Goal: Information Seeking & Learning: Check status

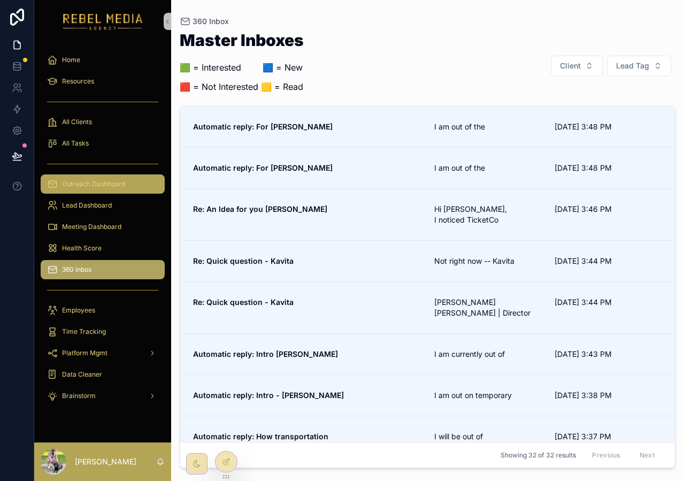
click at [86, 183] on span "Outreach Dashboard" at bounding box center [93, 184] width 63 height 9
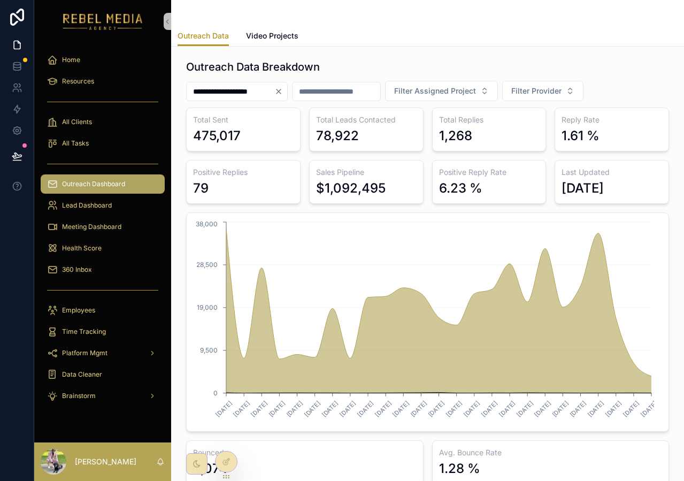
click at [283, 93] on icon "Clear" at bounding box center [278, 91] width 9 height 9
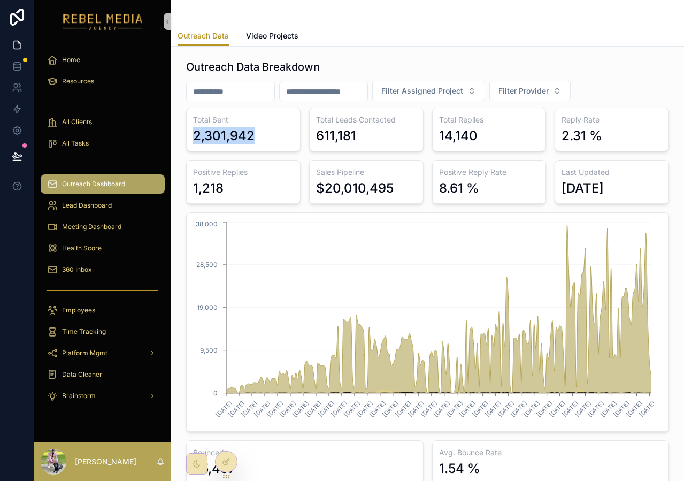
drag, startPoint x: 187, startPoint y: 135, endPoint x: 269, endPoint y: 136, distance: 81.8
click at [269, 136] on div "Total Sent 2,301,942" at bounding box center [243, 129] width 114 height 44
click at [415, 196] on div "Sales Pipeline $20,010,495" at bounding box center [366, 182] width 114 height 44
click at [390, 190] on div "$20,010,495" at bounding box center [355, 188] width 78 height 17
drag, startPoint x: 393, startPoint y: 188, endPoint x: 298, endPoint y: 188, distance: 95.2
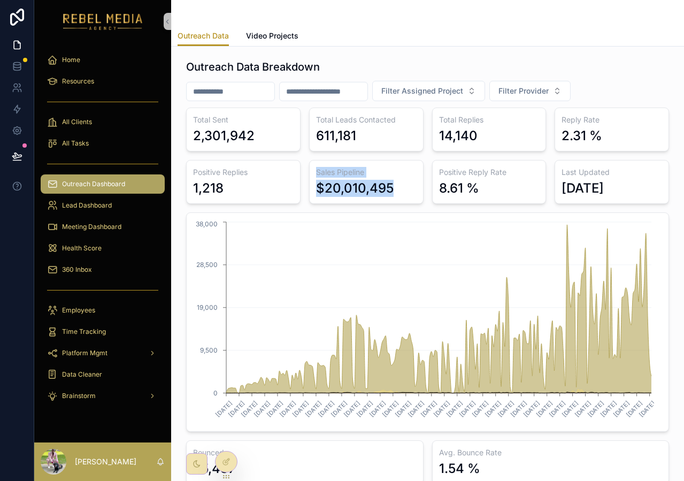
click at [298, 188] on div "Total Sent 2,301,942 Total Leads Contacted 611,181 Total Replies 14,140 Reply R…" at bounding box center [427, 295] width 483 height 376
drag, startPoint x: 261, startPoint y: 134, endPoint x: 194, endPoint y: 136, distance: 67.4
click at [194, 136] on div "2,301,942" at bounding box center [243, 135] width 101 height 17
drag, startPoint x: 294, startPoint y: 186, endPoint x: 322, endPoint y: 188, distance: 27.9
click at [294, 186] on div "Positive Replies 1,218" at bounding box center [243, 182] width 114 height 44
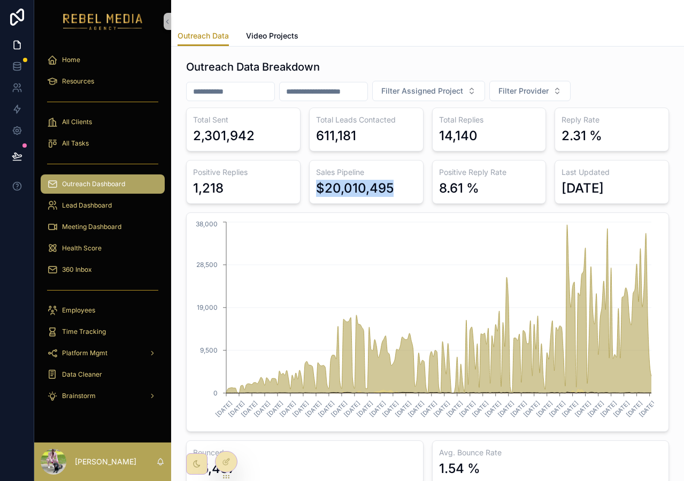
drag, startPoint x: 314, startPoint y: 187, endPoint x: 417, endPoint y: 187, distance: 102.1
click at [417, 187] on div "Sales Pipeline $20,010,495" at bounding box center [366, 182] width 114 height 44
drag, startPoint x: 265, startPoint y: 141, endPoint x: 187, endPoint y: 141, distance: 77.5
click at [187, 141] on div "Total Sent 2,301,942" at bounding box center [243, 129] width 114 height 44
drag, startPoint x: 187, startPoint y: 141, endPoint x: 202, endPoint y: 141, distance: 15.0
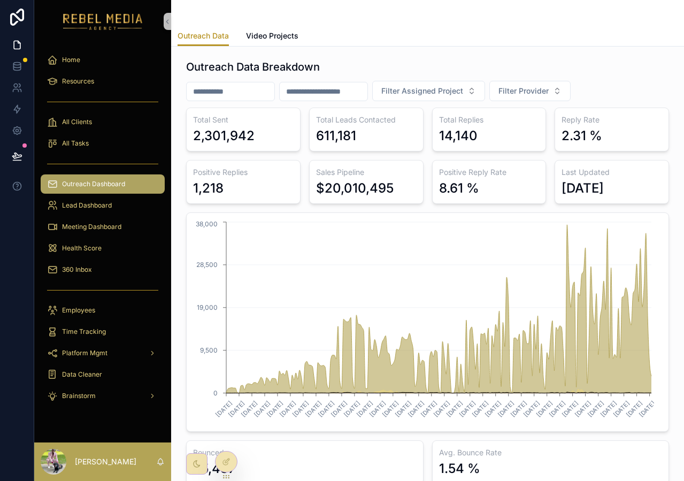
click at [187, 141] on div "Total Sent 2,301,942" at bounding box center [243, 129] width 114 height 44
drag, startPoint x: 202, startPoint y: 141, endPoint x: 256, endPoint y: 141, distance: 53.5
click at [256, 141] on div "2,301,942" at bounding box center [243, 135] width 101 height 17
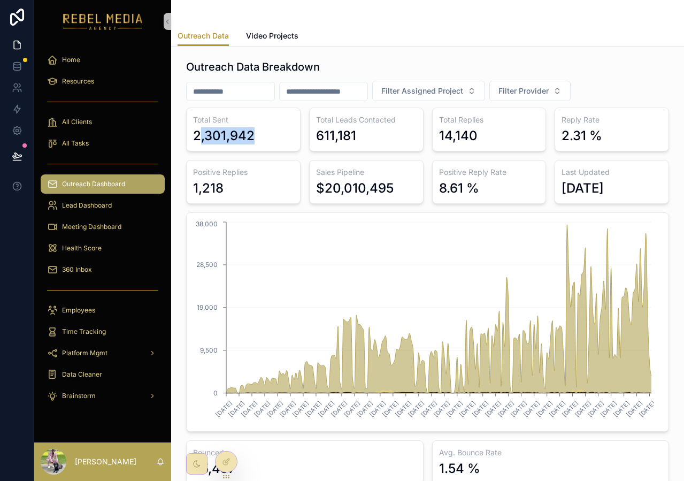
drag, startPoint x: 200, startPoint y: 135, endPoint x: 265, endPoint y: 135, distance: 65.2
click at [265, 135] on div "2,301,942" at bounding box center [243, 135] width 101 height 17
click at [237, 152] on div "Total Sent 2,301,942 Total Leads Contacted 611,181 Total Replies 14,140 Reply R…" at bounding box center [427, 295] width 483 height 376
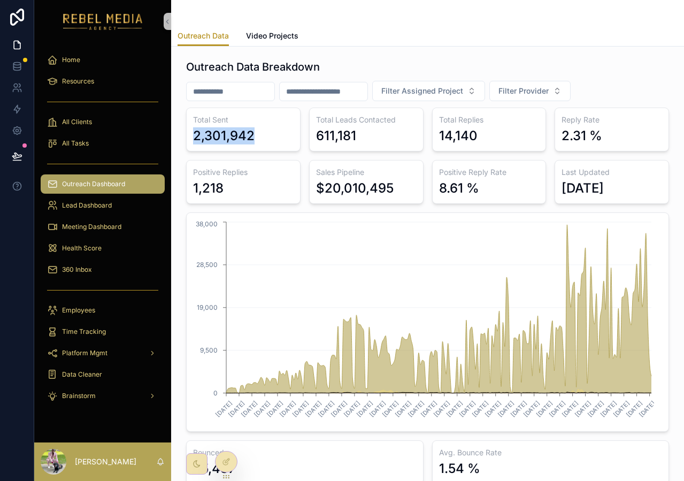
click at [246, 147] on div "Total Sent 2,301,942" at bounding box center [243, 129] width 114 height 44
click at [337, 184] on div "$20,010,495" at bounding box center [355, 188] width 78 height 17
drag, startPoint x: 267, startPoint y: 131, endPoint x: 264, endPoint y: 116, distance: 15.7
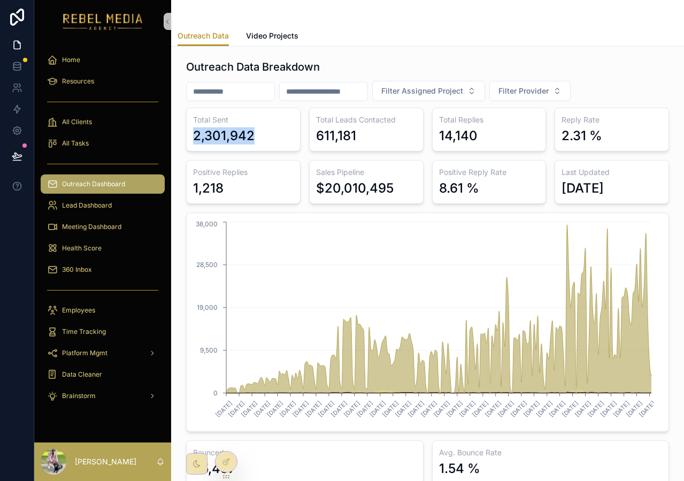
click at [264, 116] on div "Total Sent 2,301,942" at bounding box center [243, 129] width 114 height 44
click at [286, 120] on h3 "Total Sent" at bounding box center [243, 119] width 101 height 11
click at [208, 126] on div "Total Sent 2,301,942" at bounding box center [243, 129] width 114 height 44
drag, startPoint x: 190, startPoint y: 131, endPoint x: 271, endPoint y: 132, distance: 80.8
click at [271, 132] on div "Total Sent 2,301,942" at bounding box center [243, 129] width 114 height 44
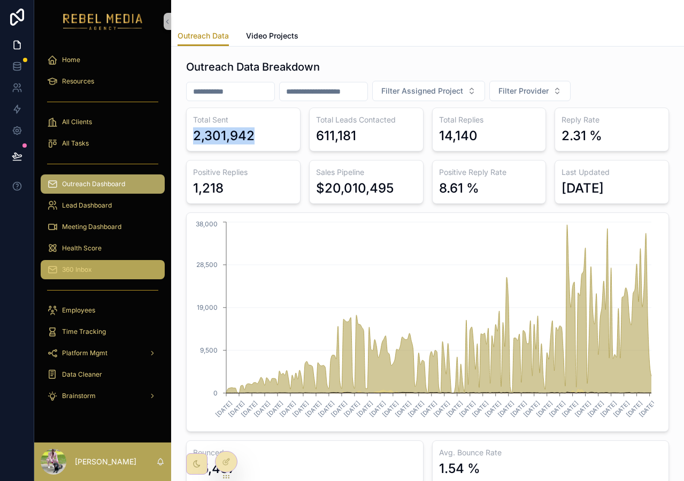
click at [90, 262] on div "360 Inbox" at bounding box center [102, 269] width 111 height 17
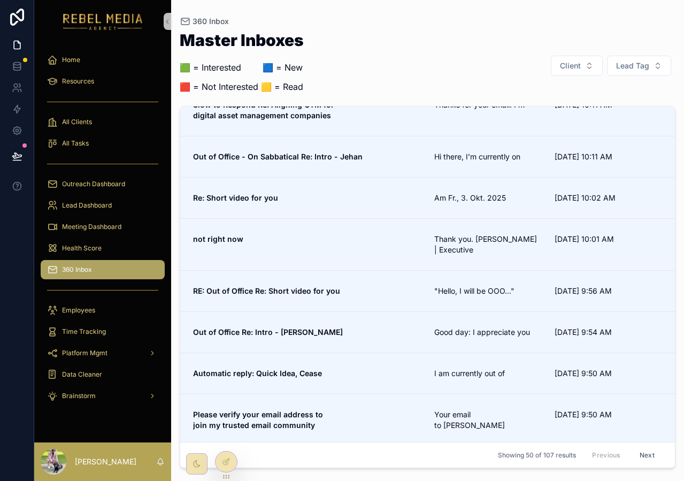
scroll to position [1958, 0]
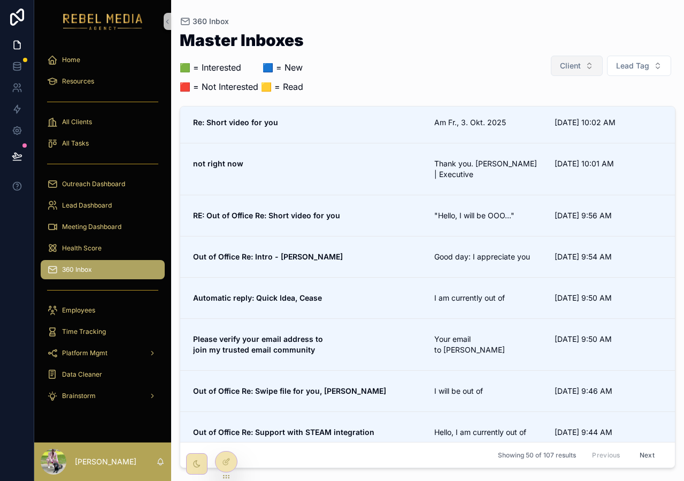
click at [569, 71] on button "Client" at bounding box center [577, 66] width 52 height 20
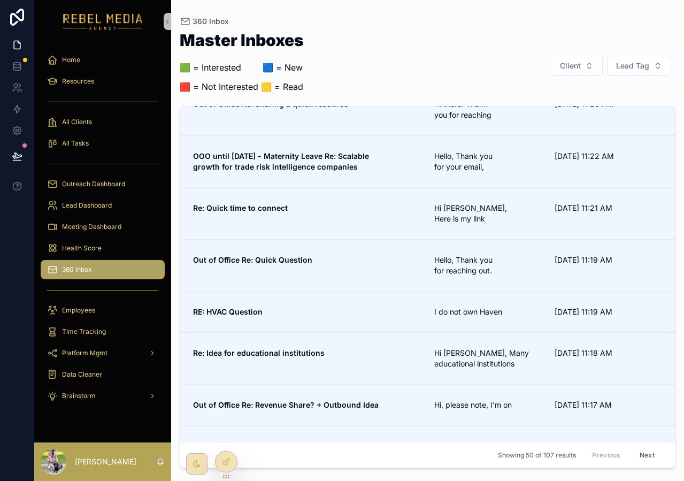
scroll to position [0, 0]
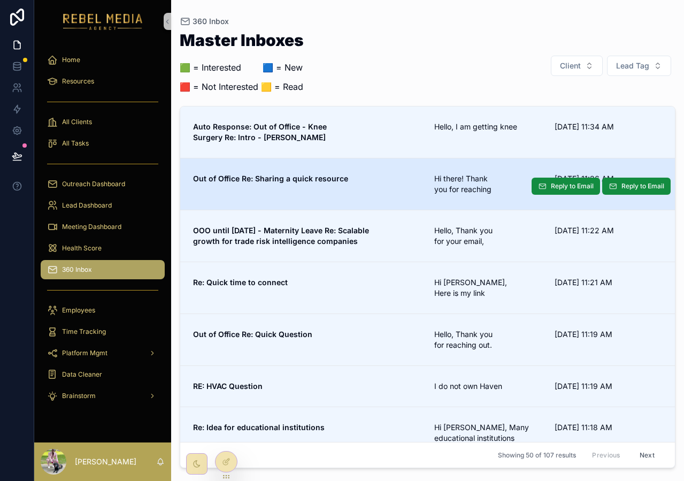
click at [339, 158] on link "Out of Office Re: Sharing a quick resource Hi there! Thank you for reaching 10/…" at bounding box center [427, 184] width 495 height 52
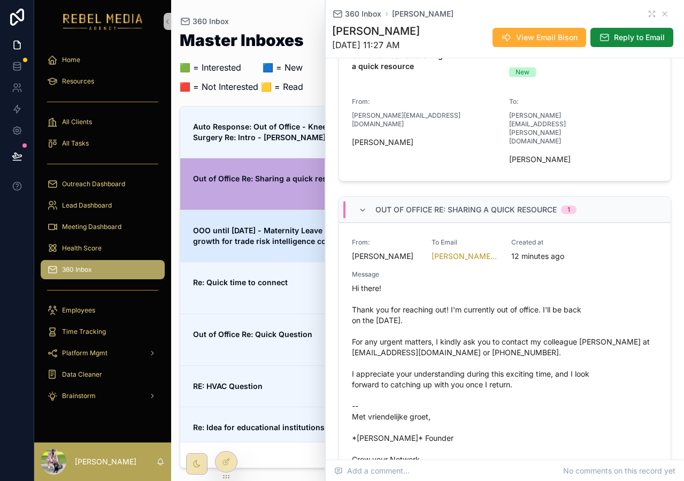
scroll to position [181, 0]
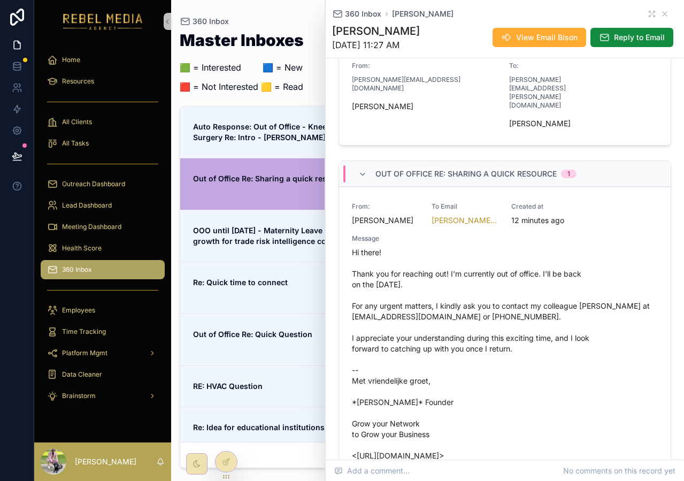
click at [282, 189] on link "Out of Office Re: Sharing a quick resource Hi there! Thank you for reaching 10/…" at bounding box center [427, 184] width 495 height 52
click at [660, 13] on icon "scrollable content" at bounding box center [664, 14] width 9 height 9
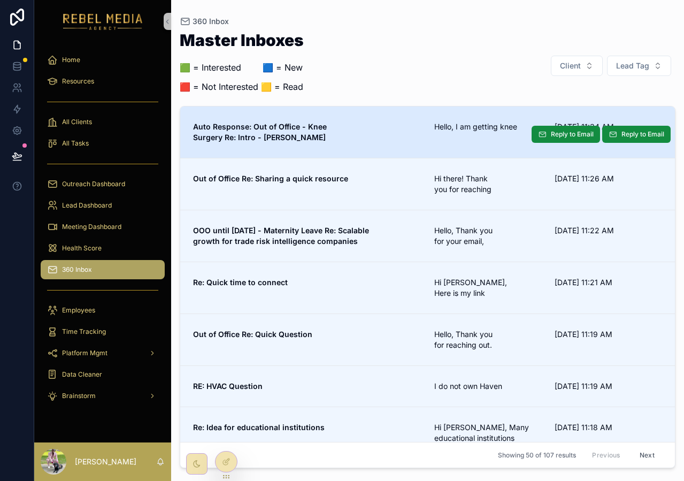
click at [466, 110] on link "Auto Response: Out of Office - Knee Surgery Re: Intro - Ross Hello, I am gettin…" at bounding box center [427, 131] width 495 height 51
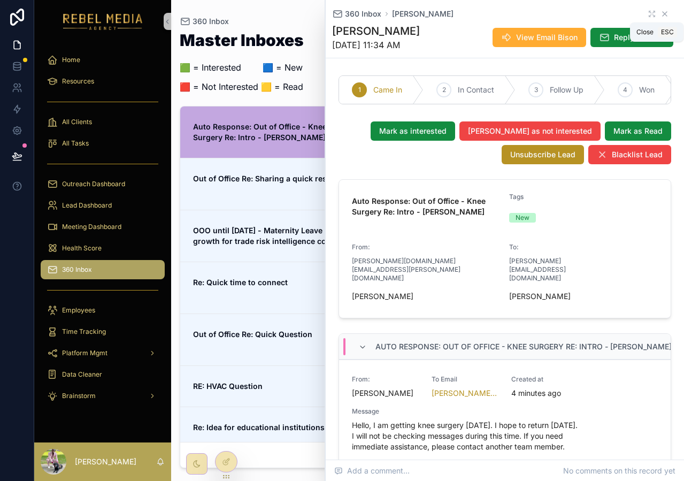
click at [660, 12] on icon "scrollable content" at bounding box center [664, 14] width 9 height 9
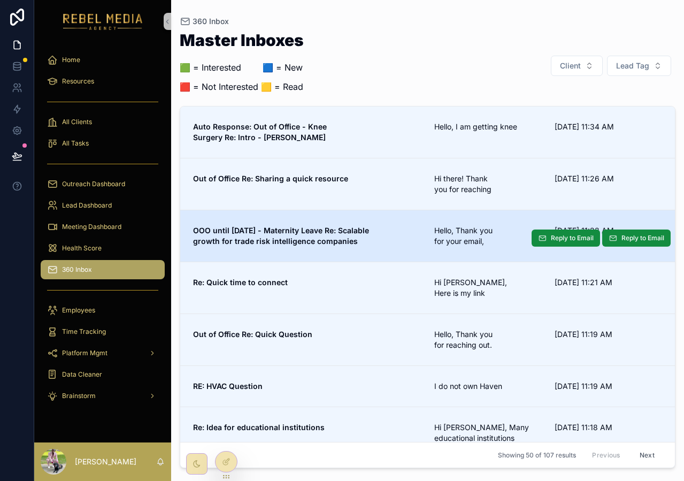
click at [482, 210] on link "OOO until Oct 6 - Maternity Leave Re: Scalable growth for trade risk intelligen…" at bounding box center [427, 236] width 495 height 52
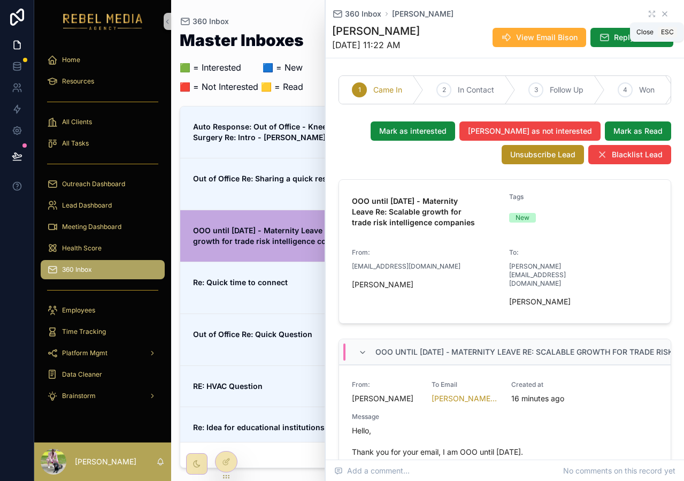
click at [660, 11] on icon "scrollable content" at bounding box center [664, 14] width 9 height 9
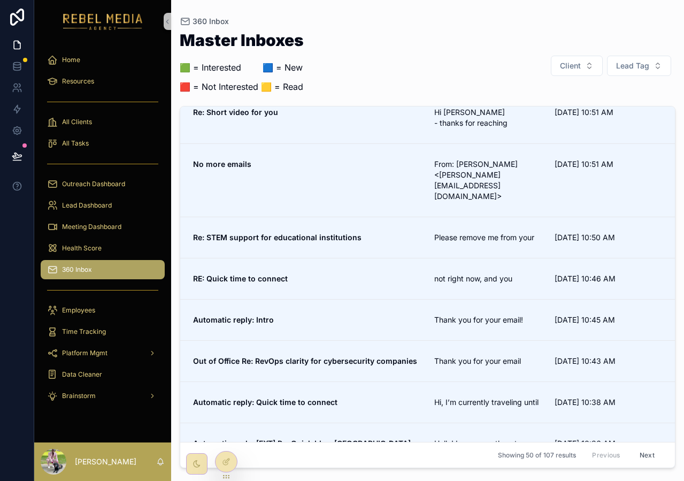
click at [409, 299] on link "Automatic reply: Intro Thank you for your email! 10/3/2025 10:45 AM Reply to Em…" at bounding box center [427, 319] width 495 height 41
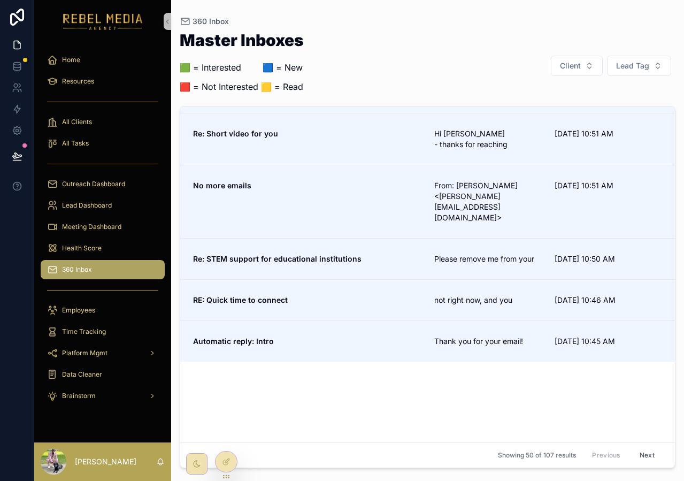
scroll to position [77, 0]
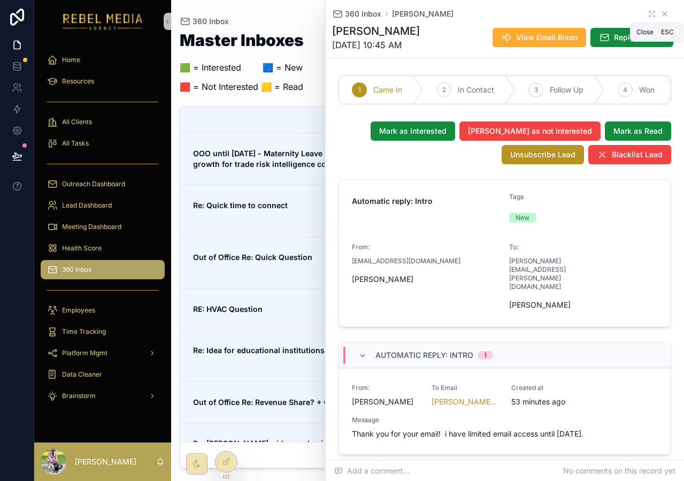
click at [660, 10] on icon "scrollable content" at bounding box center [664, 14] width 9 height 9
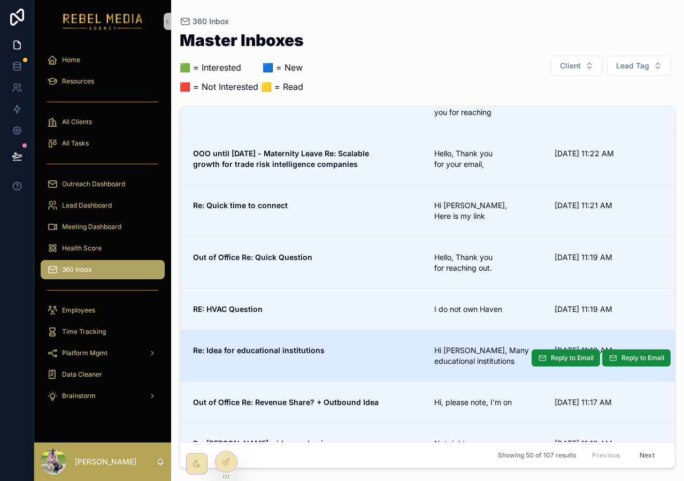
scroll to position [1231, 0]
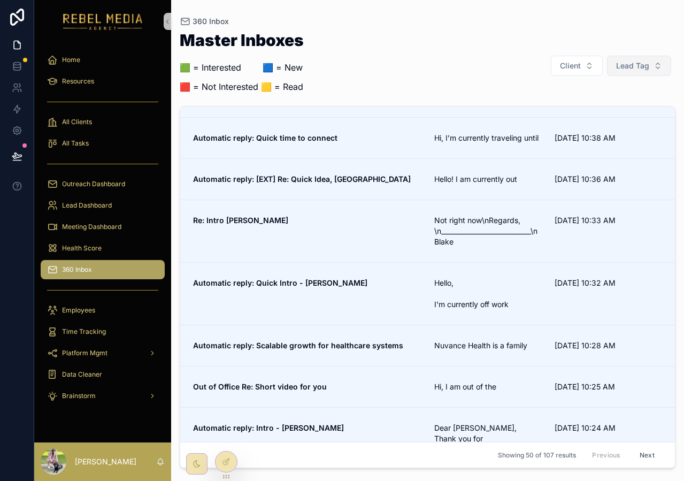
click at [626, 64] on span "Lead Tag" at bounding box center [632, 65] width 33 height 11
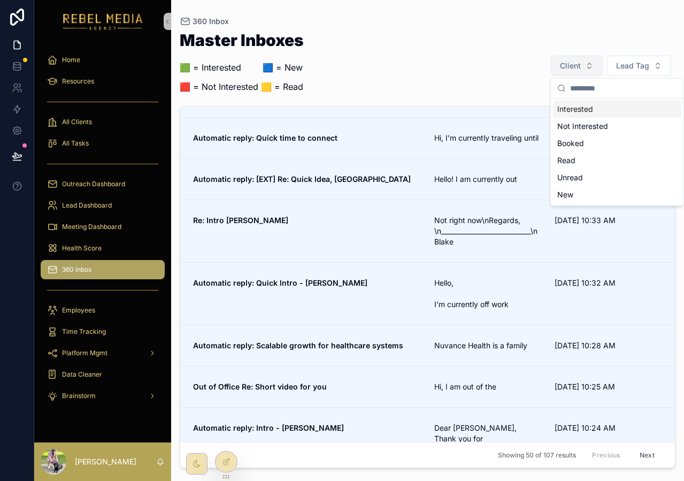
click at [582, 74] on button "Client" at bounding box center [577, 66] width 52 height 20
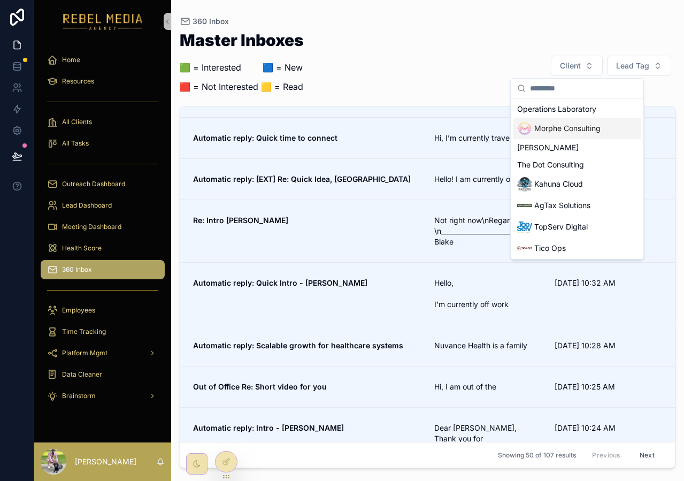
click at [579, 124] on span "Morphe Consulting" at bounding box center [567, 128] width 66 height 11
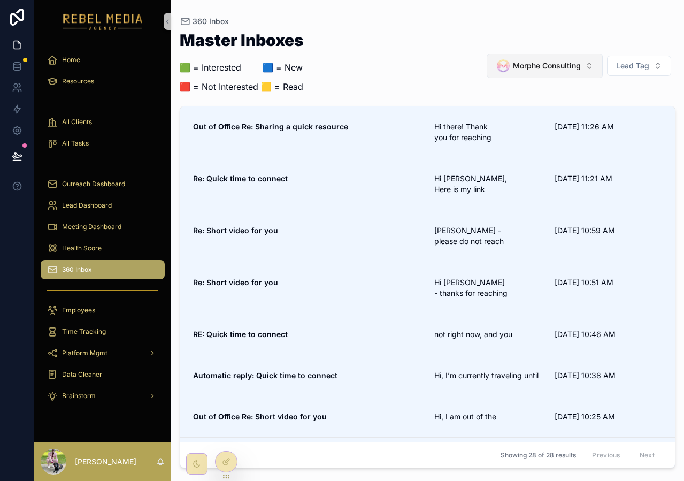
click at [578, 67] on span "Morphe Consulting" at bounding box center [547, 65] width 68 height 11
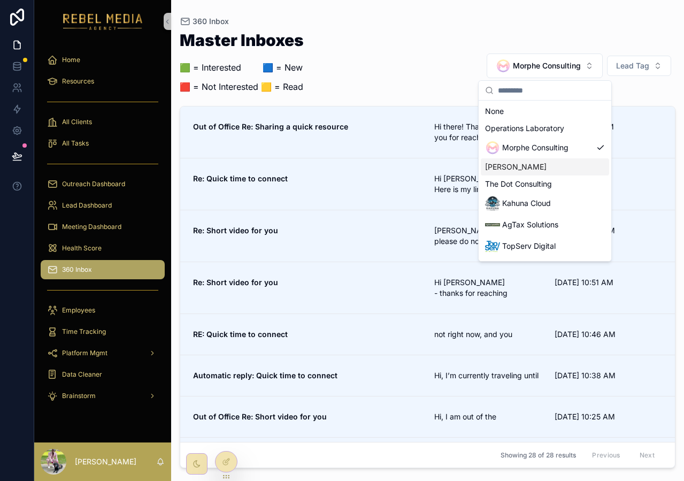
click at [570, 168] on div "[PERSON_NAME]" at bounding box center [545, 166] width 128 height 17
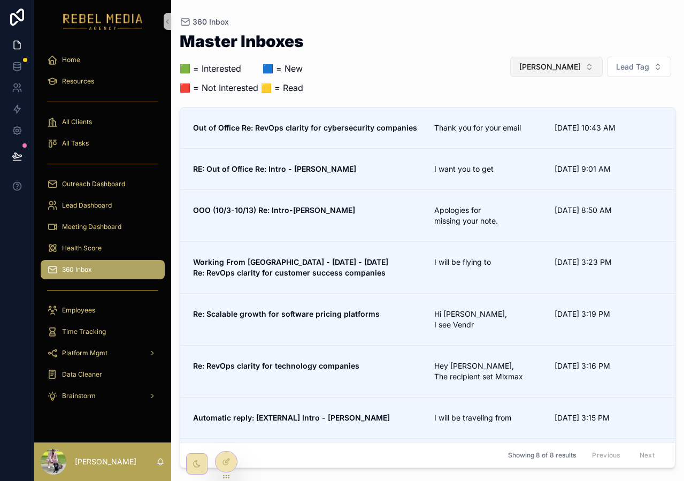
click at [572, 61] on button "[PERSON_NAME]" at bounding box center [556, 67] width 93 height 20
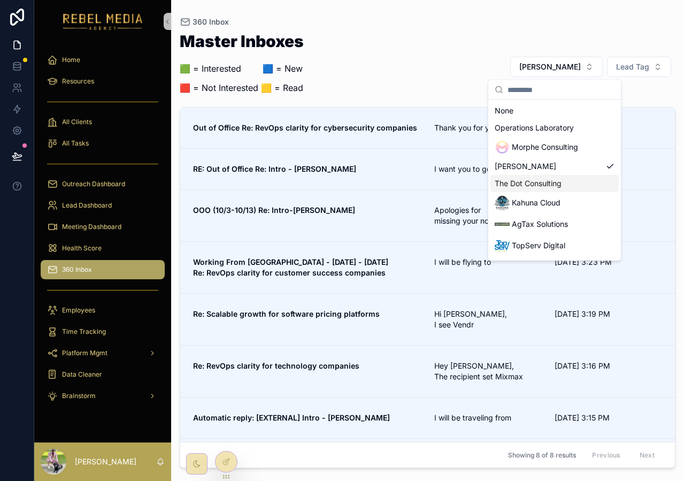
click at [556, 178] on span "The Dot Consulting" at bounding box center [528, 183] width 67 height 11
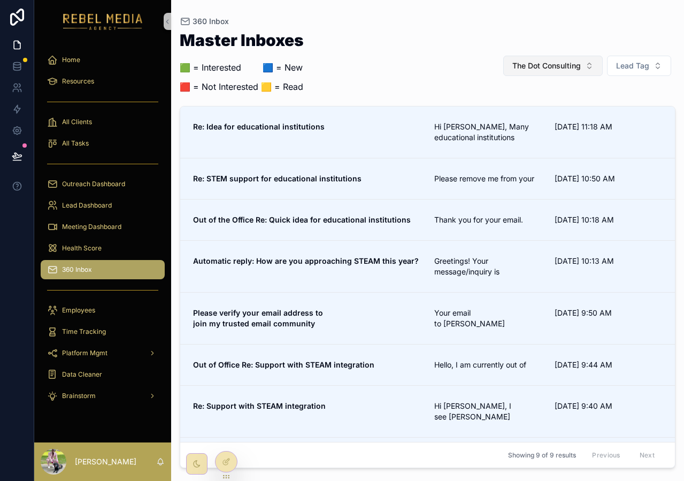
click at [545, 73] on button "The Dot Consulting" at bounding box center [552, 66] width 99 height 20
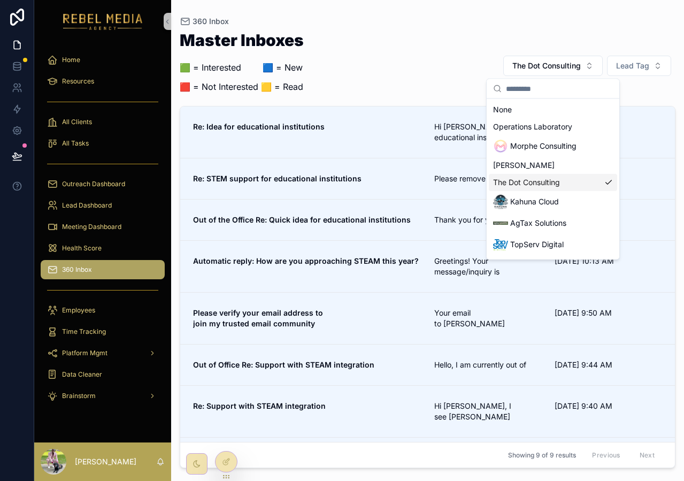
scroll to position [49, 0]
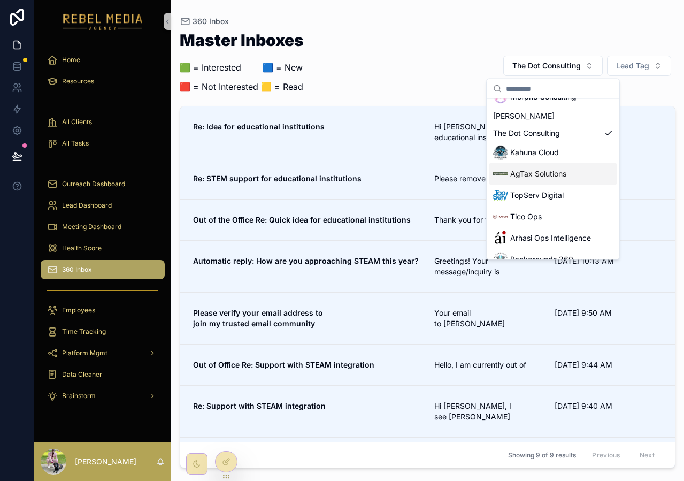
click at [555, 171] on span "AgTax Solutions" at bounding box center [538, 173] width 56 height 11
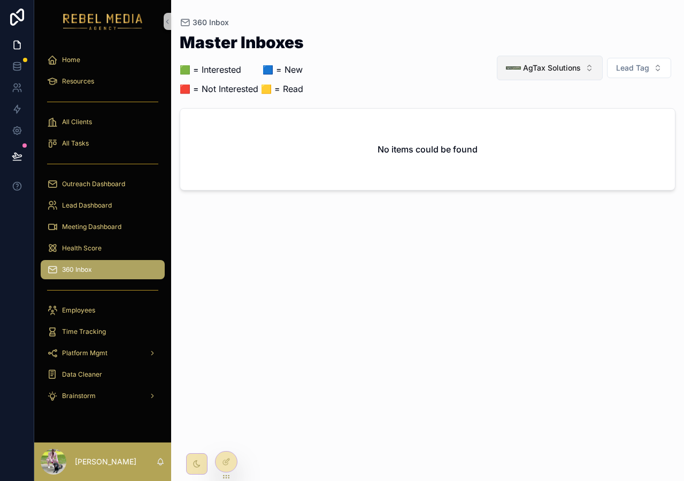
click at [552, 64] on span "AgTax Solutions" at bounding box center [552, 68] width 58 height 11
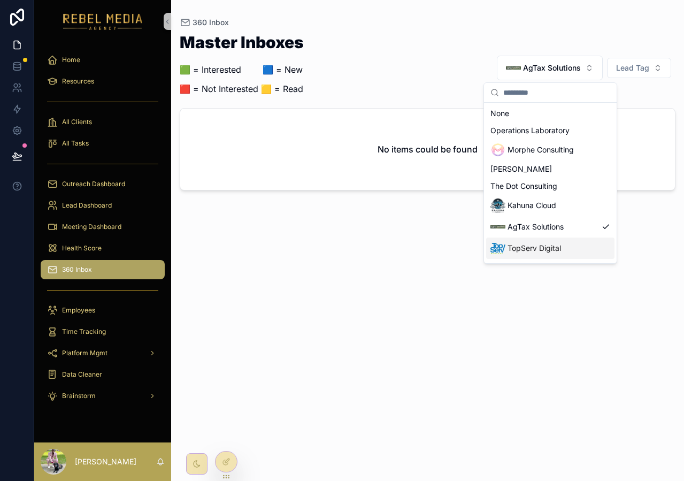
click at [578, 239] on div "TopServ Digital" at bounding box center [550, 247] width 128 height 21
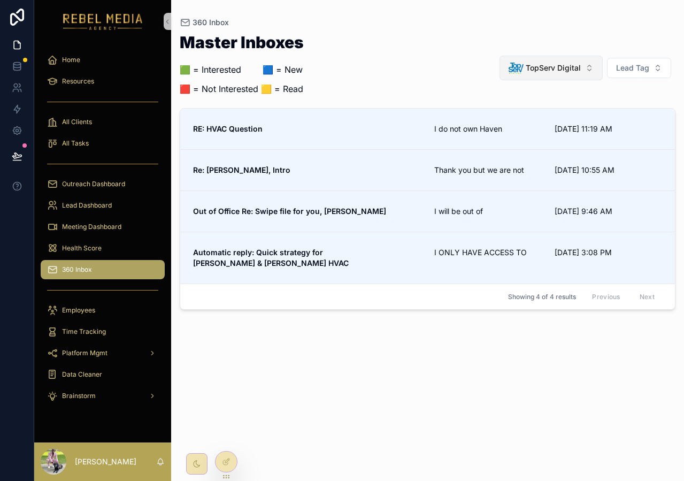
click at [545, 72] on span "TopServ Digital" at bounding box center [553, 68] width 55 height 11
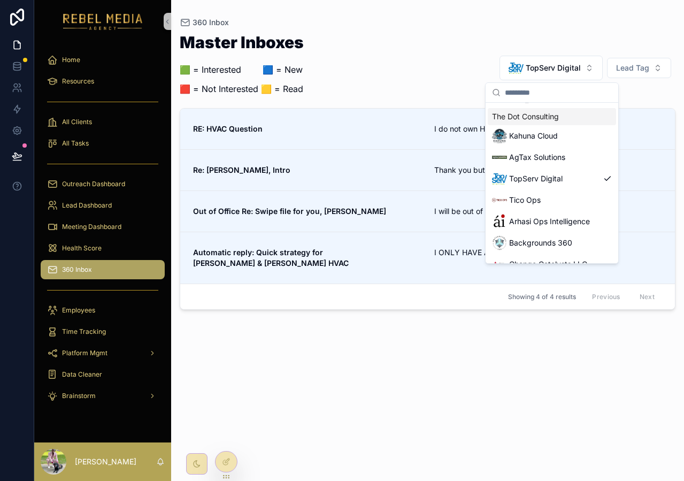
scroll to position [71, 0]
click at [566, 194] on div "Tico Ops" at bounding box center [552, 198] width 128 height 21
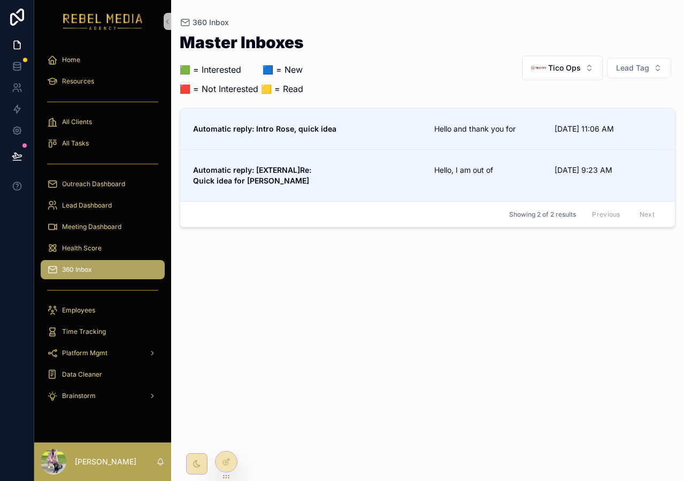
click at [552, 84] on div "Master Inboxes 🟩 = Interested ‎ ‎ ‎ ‎ ‎ ‎‎ ‎ 🟦 = New 🟥 = Not Interested 🟨 = Rea…" at bounding box center [428, 67] width 496 height 67
click at [549, 71] on span "Tico Ops" at bounding box center [564, 68] width 33 height 11
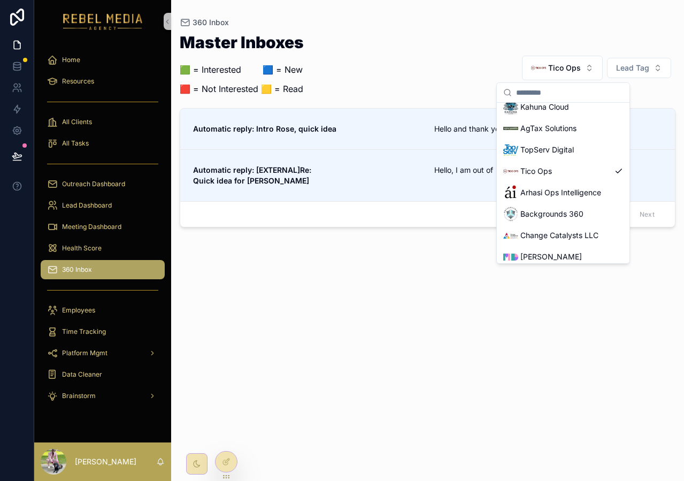
scroll to position [105, 0]
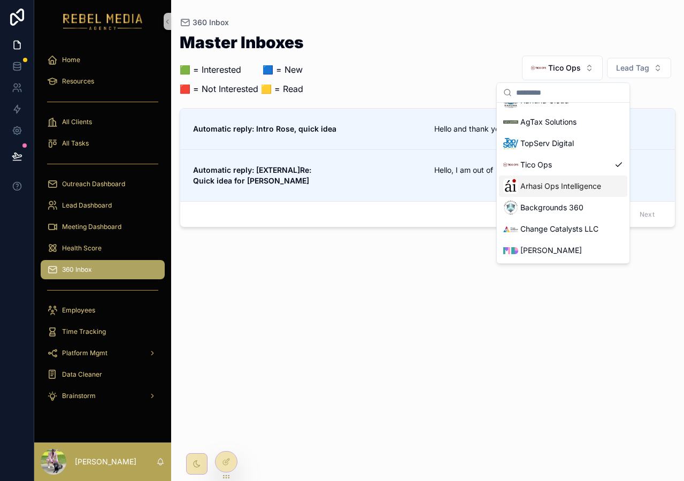
click at [535, 188] on span "Arhasi Ops Intelligence" at bounding box center [560, 186] width 81 height 11
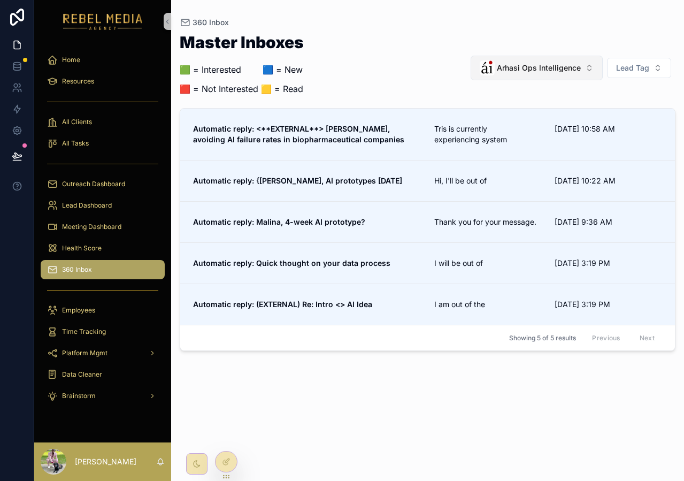
click at [554, 75] on button "Arhasi Ops Intelligence" at bounding box center [537, 68] width 132 height 25
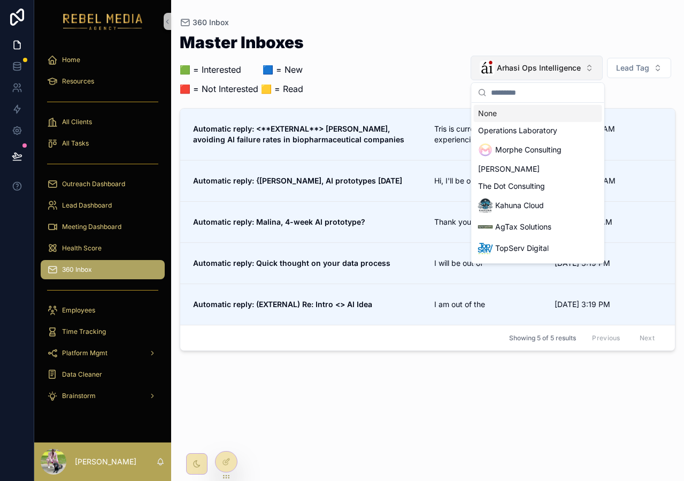
click at [554, 75] on button "Arhasi Ops Intelligence" at bounding box center [537, 68] width 132 height 25
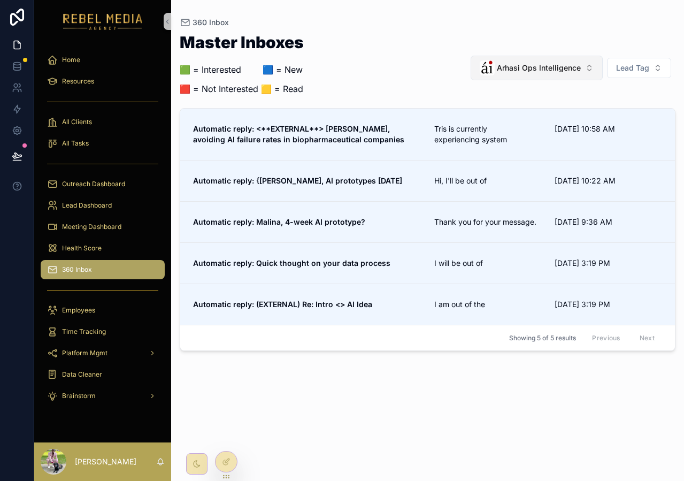
click at [554, 75] on button "Arhasi Ops Intelligence" at bounding box center [537, 68] width 132 height 25
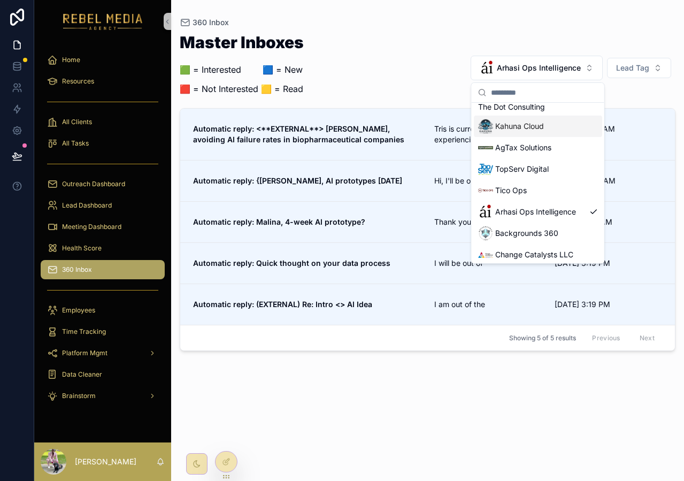
scroll to position [90, 0]
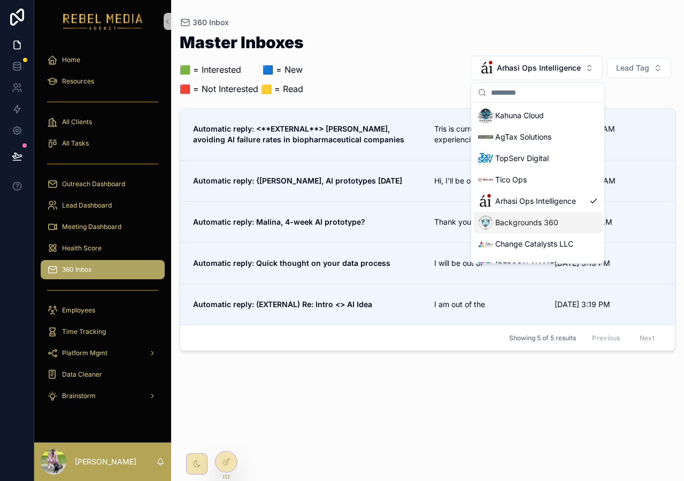
click at [541, 215] on div "Backgrounds 360" at bounding box center [518, 222] width 80 height 15
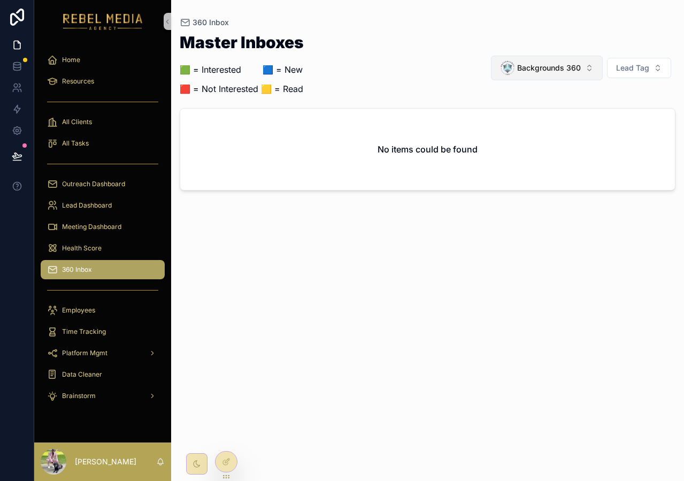
click at [547, 68] on span "Backgrounds 360" at bounding box center [549, 68] width 64 height 11
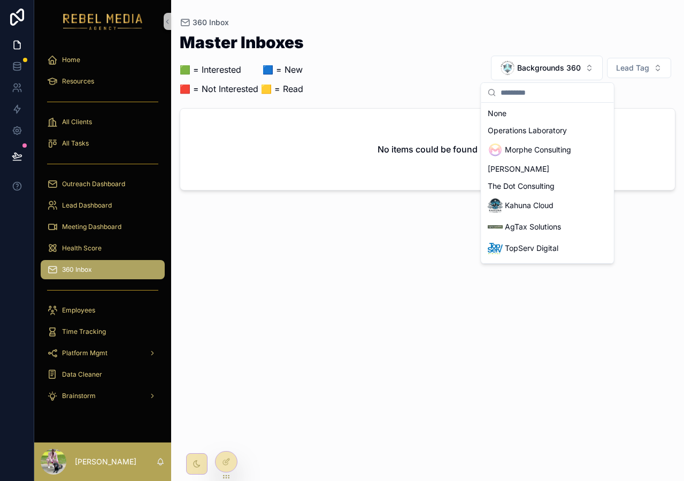
click at [329, 213] on div "Master Inboxes 🟩 = Interested ‎ ‎ ‎ ‎ ‎ ‎‎ ‎ 🟦 = New 🟥 = Not Interested 🟨 = Rea…" at bounding box center [428, 248] width 496 height 440
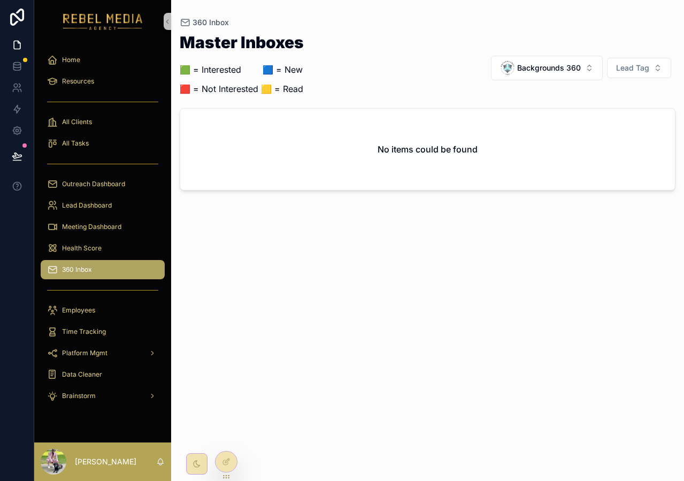
click at [558, 50] on div "Master Inboxes 🟩 = Interested ‎ ‎ ‎ ‎ ‎ ‎‎ ‎ 🟦 = New 🟥 = Not Interested 🟨 = Rea…" at bounding box center [428, 67] width 496 height 67
click at [558, 64] on span "Backgrounds 360" at bounding box center [549, 68] width 64 height 11
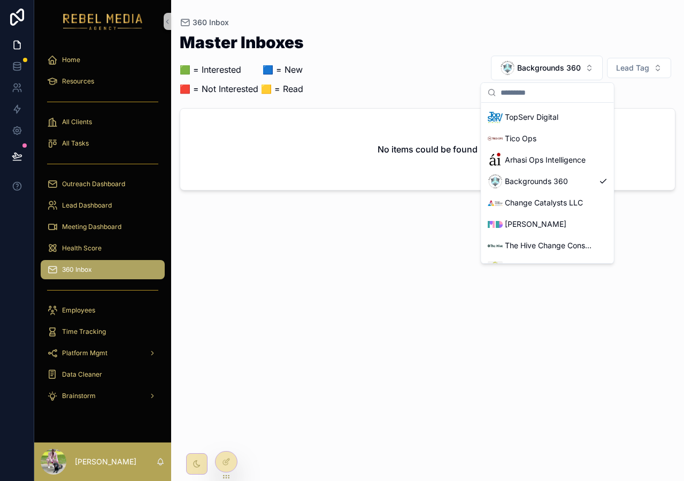
scroll to position [133, 0]
click at [514, 203] on span "Change Catalysts LLC" at bounding box center [544, 201] width 78 height 11
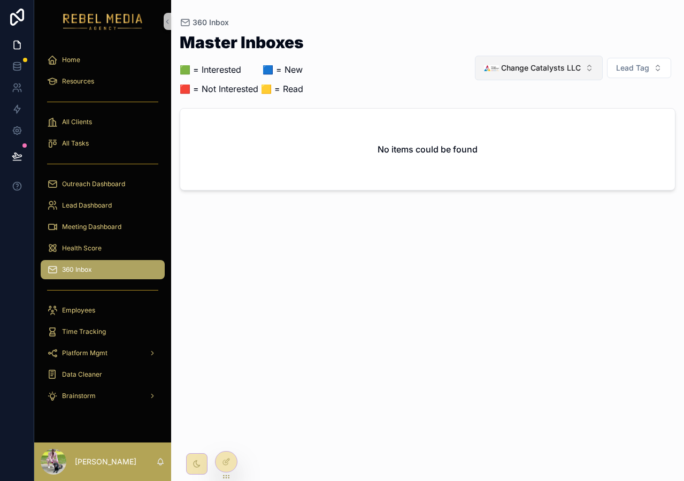
click at [507, 74] on div "Change Catalysts LLC" at bounding box center [532, 67] width 97 height 15
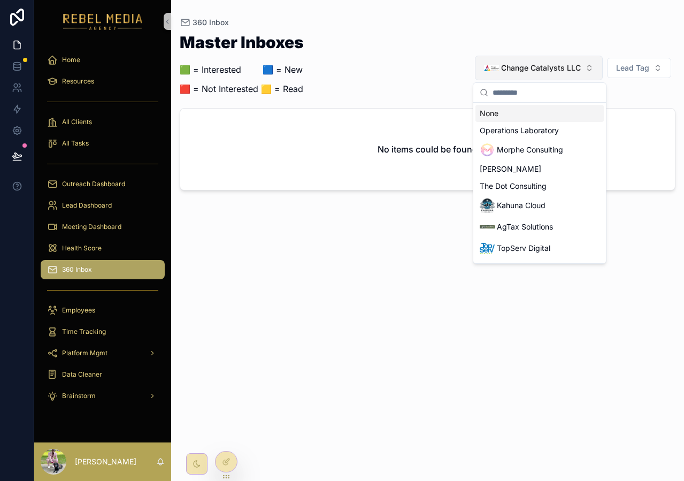
click at [507, 74] on div "Change Catalysts LLC" at bounding box center [532, 67] width 97 height 15
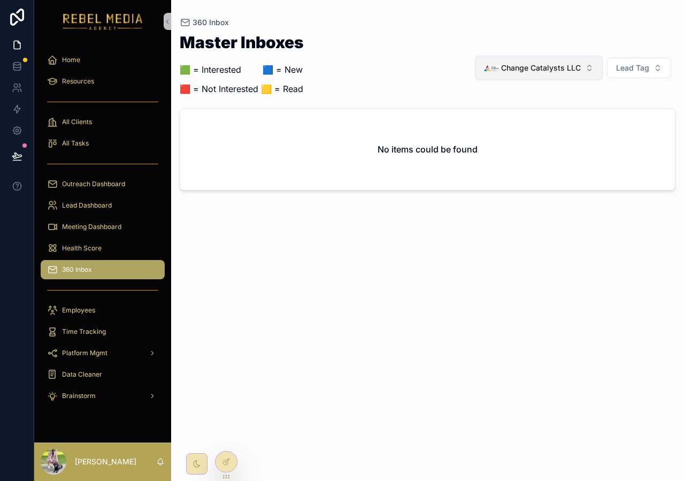
click at [507, 74] on div "Change Catalysts LLC" at bounding box center [532, 67] width 97 height 15
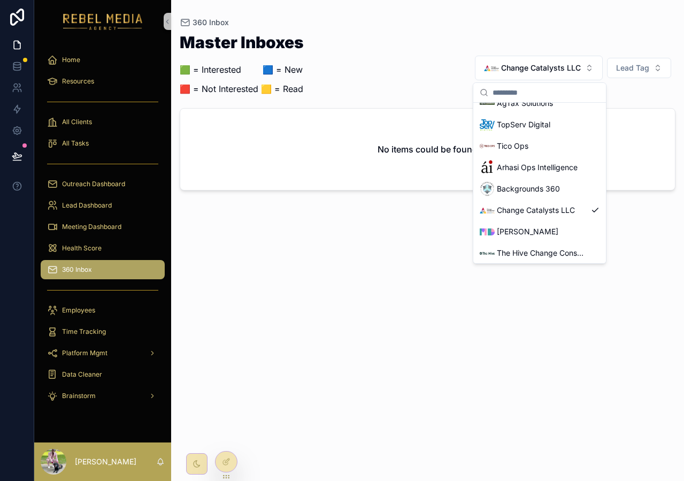
scroll to position [130, 0]
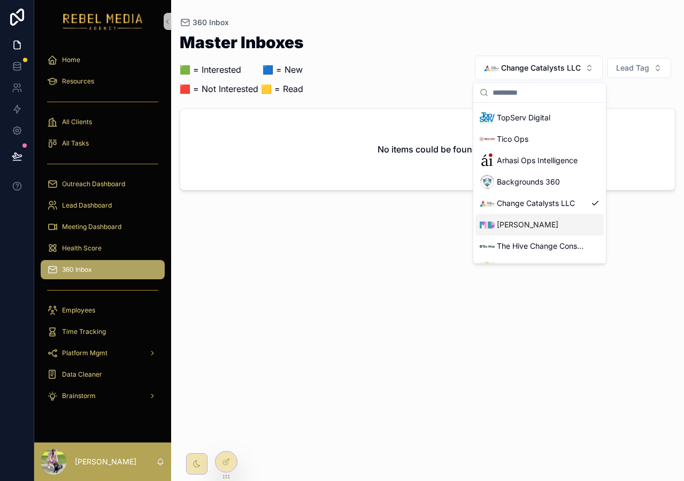
click at [536, 232] on div "[PERSON_NAME]" at bounding box center [519, 224] width 79 height 15
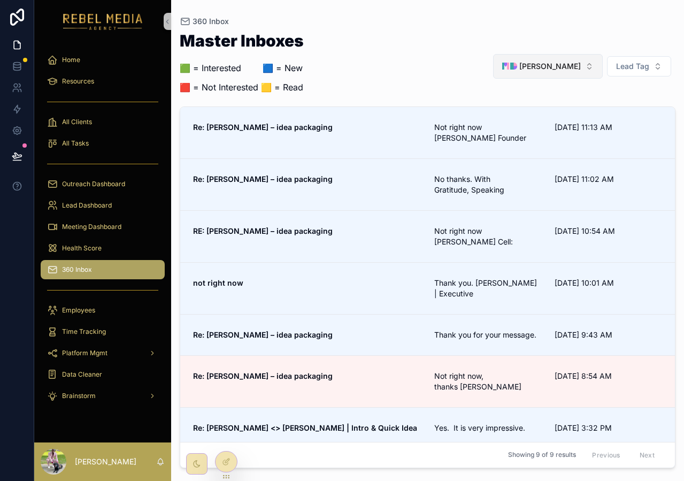
click at [566, 68] on span "[PERSON_NAME]" at bounding box center [550, 66] width 62 height 11
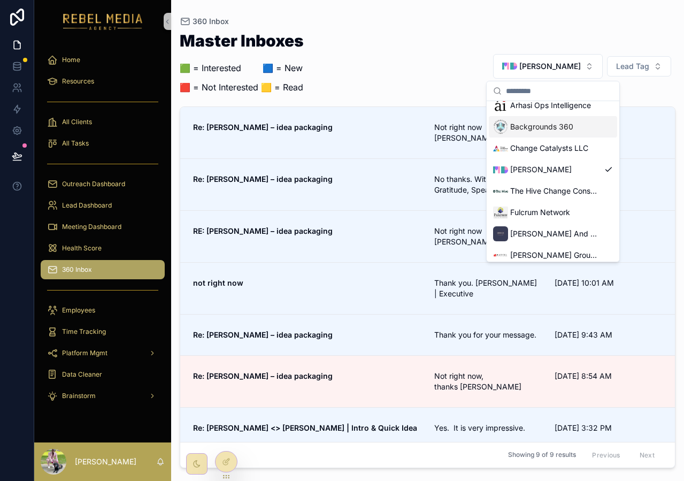
scroll to position [191, 0]
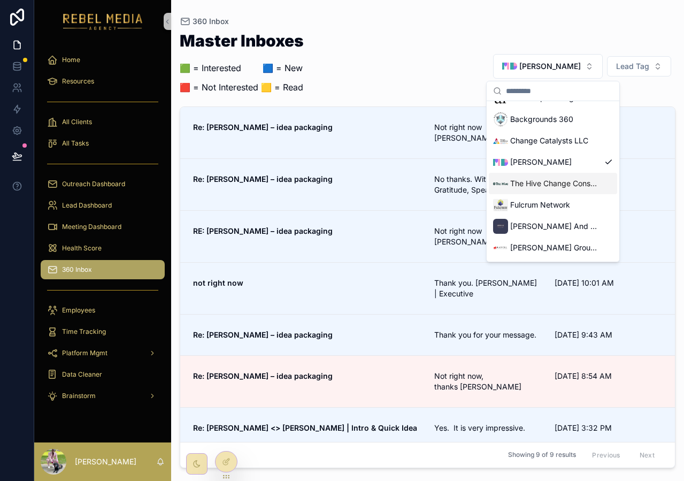
click at [539, 180] on span "The Hive Change Consultancy Ltd" at bounding box center [555, 183] width 90 height 11
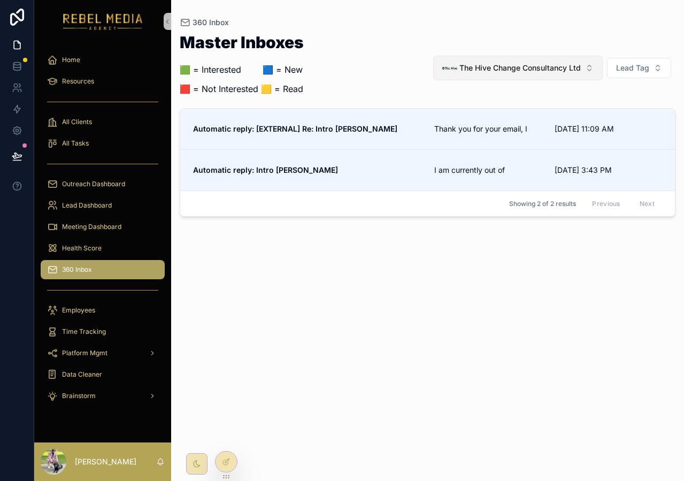
click at [522, 64] on span "The Hive Change Consultancy Ltd" at bounding box center [519, 68] width 121 height 11
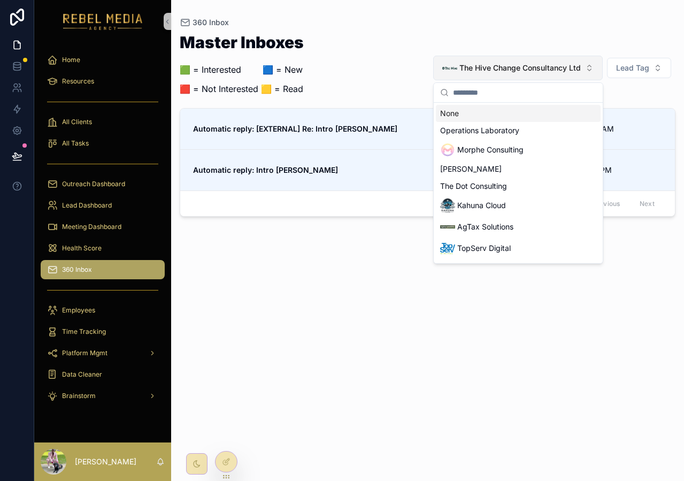
click at [522, 64] on span "The Hive Change Consultancy Ltd" at bounding box center [519, 68] width 121 height 11
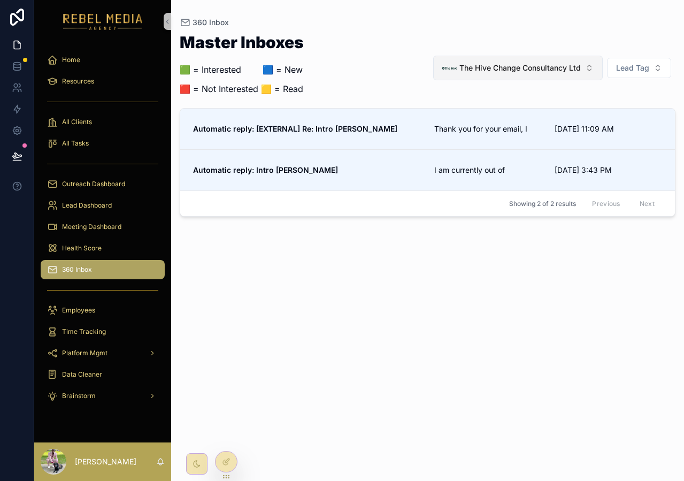
click at [459, 76] on button "The Hive Change Consultancy Ltd" at bounding box center [518, 68] width 170 height 25
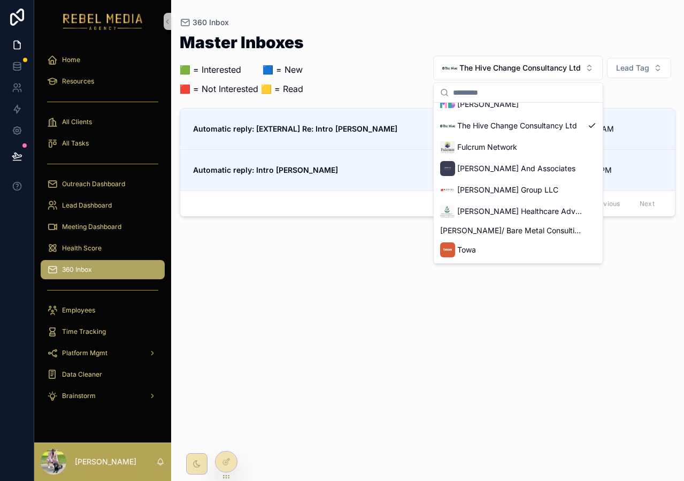
scroll to position [250, 0]
click at [498, 144] on span "Fulcrum Network" at bounding box center [487, 148] width 60 height 11
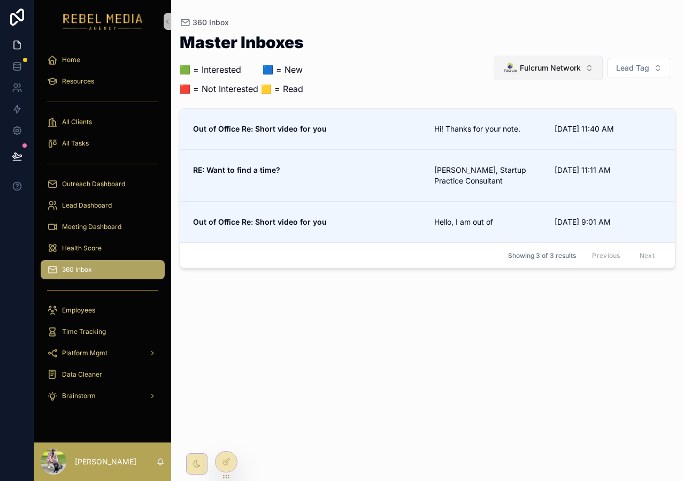
click at [512, 59] on button "Fulcrum Network" at bounding box center [548, 68] width 109 height 25
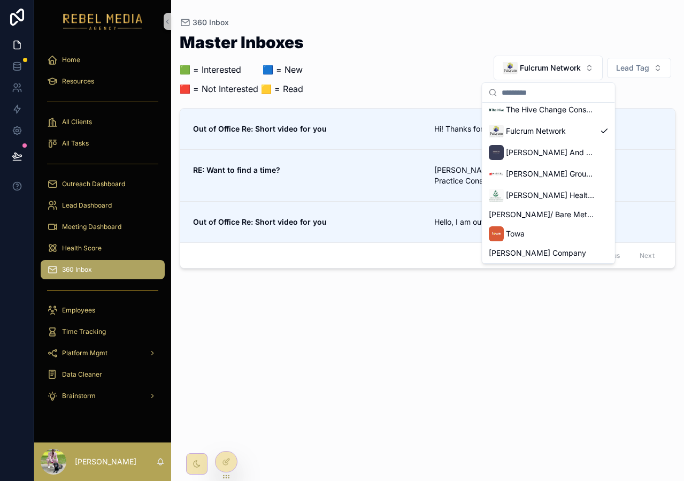
scroll to position [273, 0]
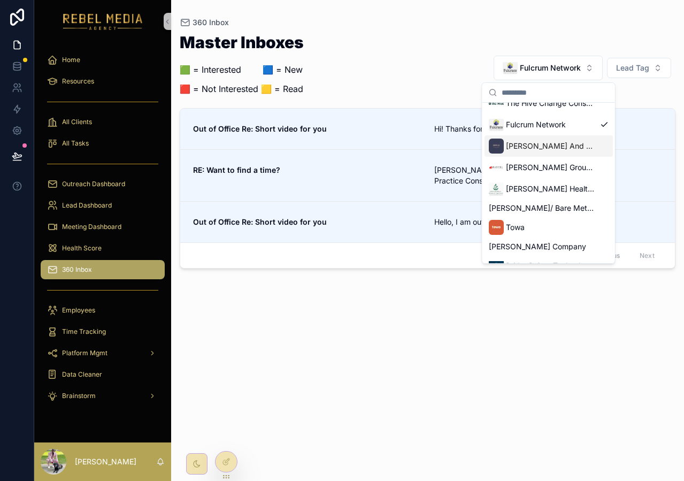
click at [507, 144] on span "[PERSON_NAME] And Associates" at bounding box center [551, 146] width 90 height 11
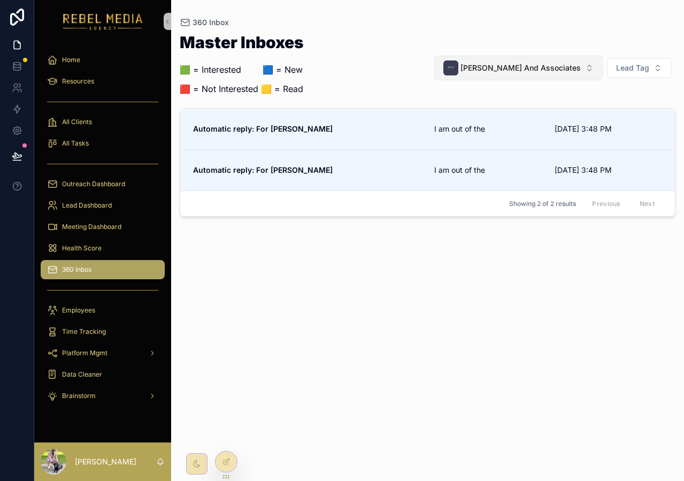
click at [558, 62] on div "[PERSON_NAME] And Associates" at bounding box center [511, 67] width 137 height 15
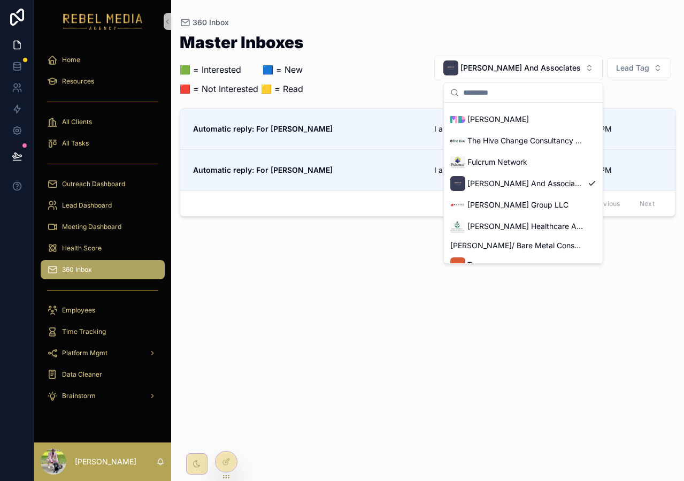
scroll to position [232, 0]
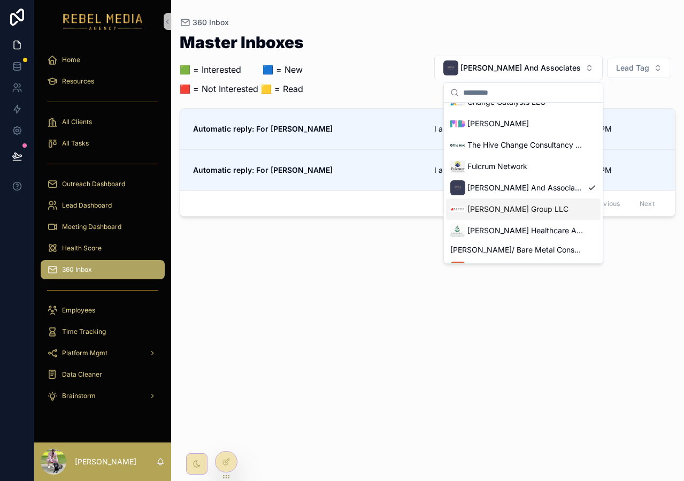
click at [521, 202] on div "[PERSON_NAME] Group LLC" at bounding box center [509, 209] width 118 height 15
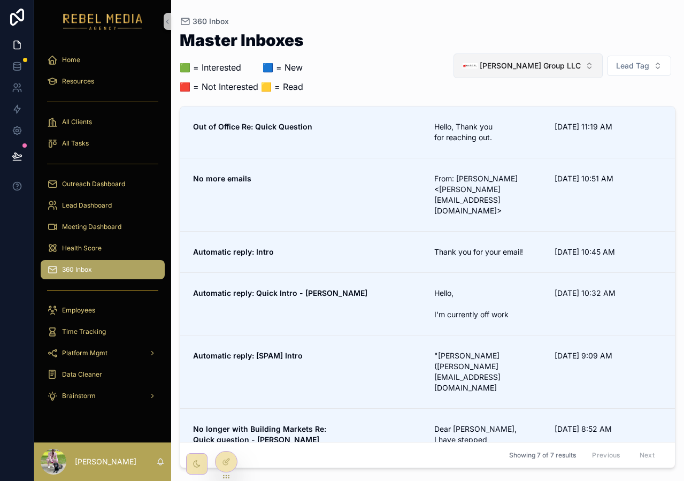
click at [545, 60] on div "[PERSON_NAME] Group LLC" at bounding box center [522, 65] width 118 height 15
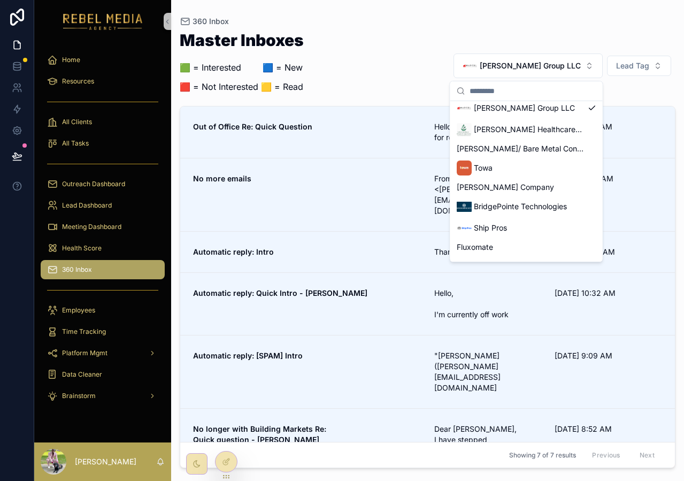
scroll to position [337, 0]
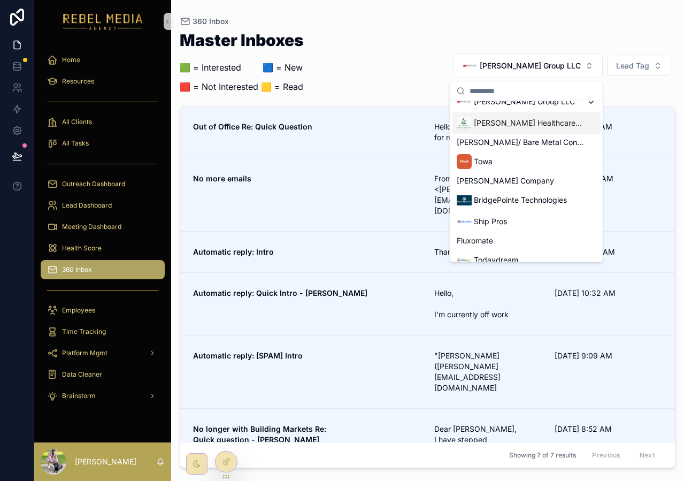
click at [483, 127] on span "[PERSON_NAME] Healthcare Advisors" at bounding box center [529, 123] width 110 height 11
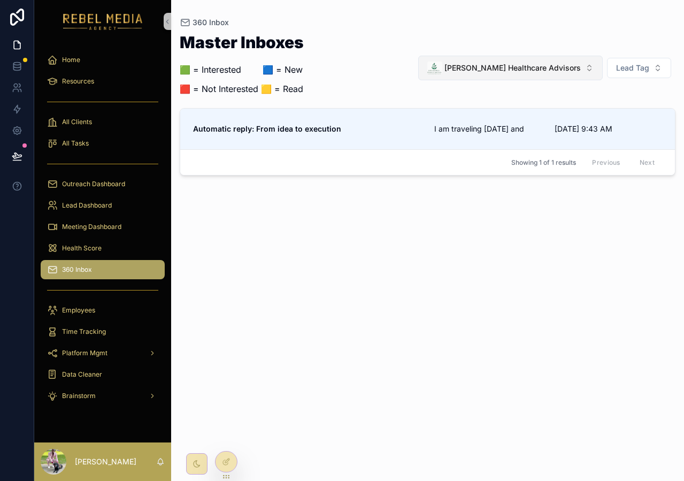
click at [495, 73] on span "[PERSON_NAME] Healthcare Advisors" at bounding box center [512, 68] width 136 height 11
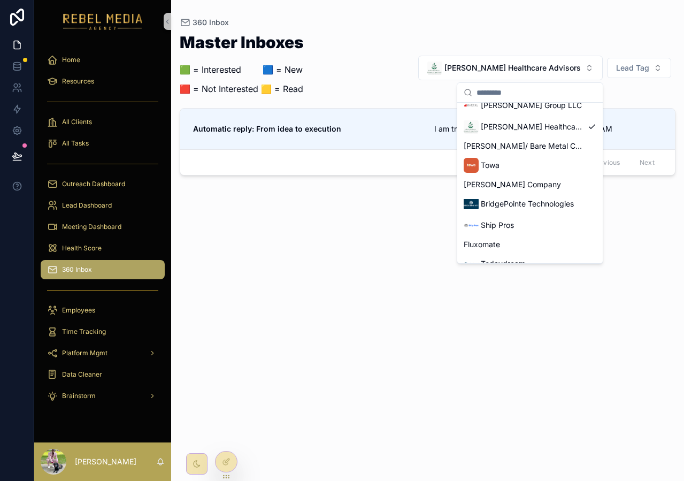
scroll to position [332, 0]
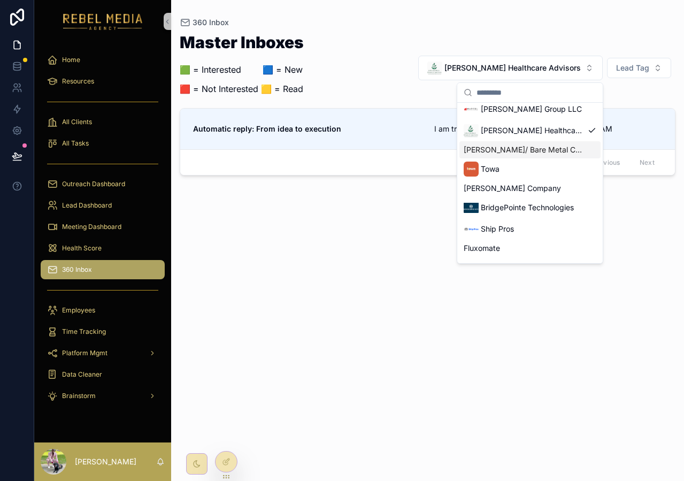
click at [512, 153] on span "[PERSON_NAME]/ Bare Metal Consulting" at bounding box center [524, 149] width 120 height 11
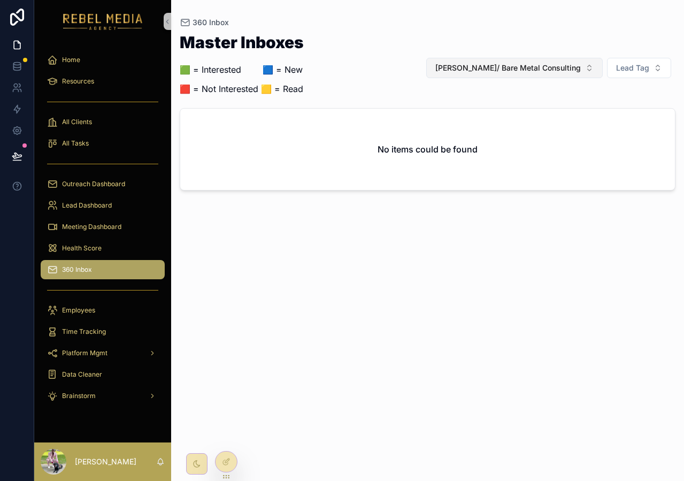
click at [544, 74] on button "[PERSON_NAME]/ Bare Metal Consulting" at bounding box center [514, 68] width 176 height 20
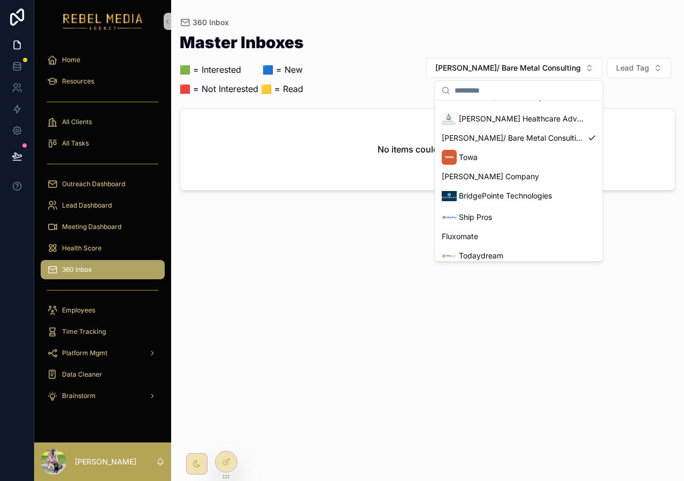
scroll to position [340, 0]
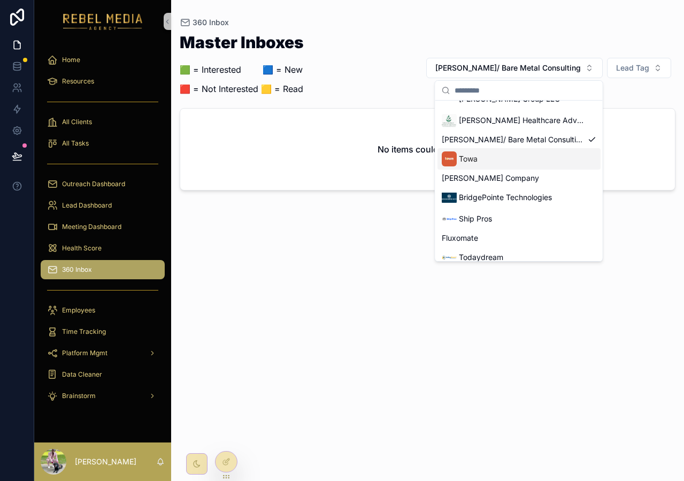
click at [534, 158] on div "Towa" at bounding box center [518, 158] width 163 height 21
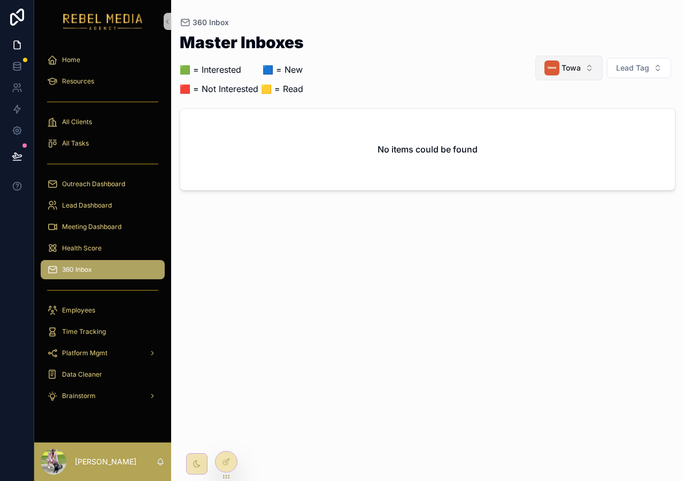
click at [554, 77] on button "Towa" at bounding box center [568, 68] width 67 height 25
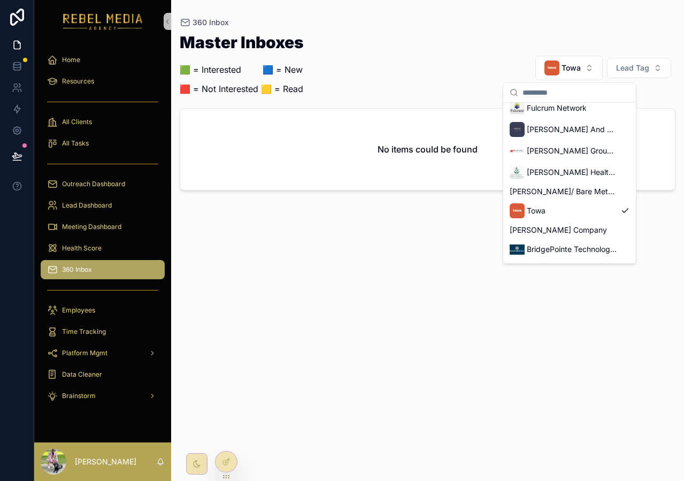
scroll to position [291, 0]
click at [563, 249] on span "BridgePointe Technologies" at bounding box center [572, 248] width 90 height 11
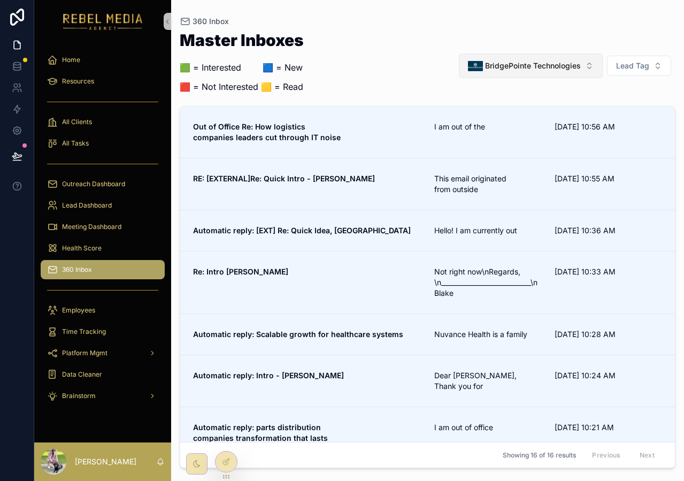
click at [578, 65] on span "BridgePointe Technologies" at bounding box center [533, 65] width 96 height 11
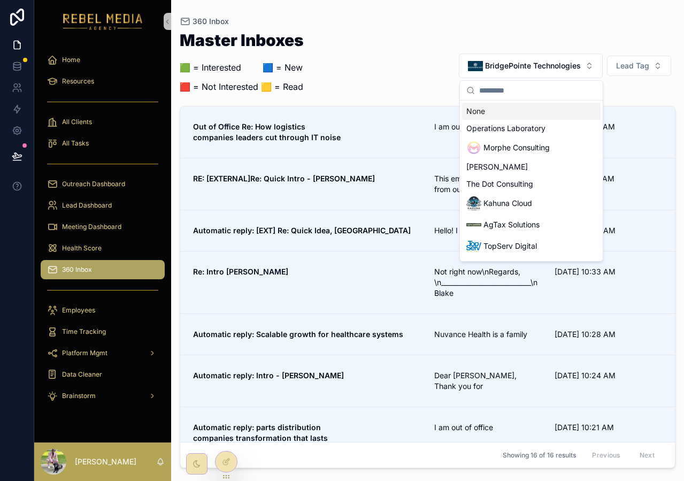
click at [555, 44] on div "Master Inboxes 🟩 = Interested ‎ ‎ ‎ ‎ ‎ ‎‎ ‎ 🟦 = New 🟥 = Not Interested 🟨 = Rea…" at bounding box center [428, 65] width 496 height 67
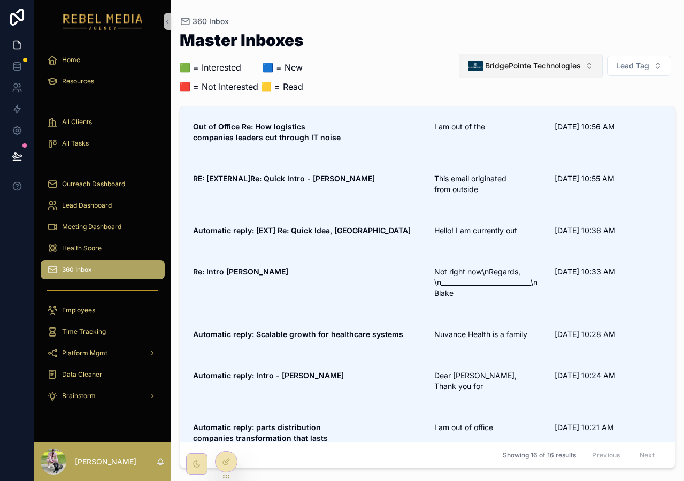
click at [563, 76] on button "BridgePointe Technologies" at bounding box center [531, 65] width 144 height 25
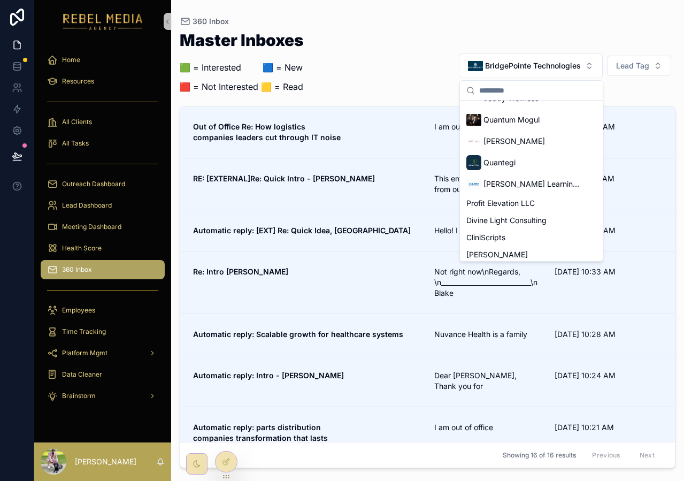
scroll to position [535, 0]
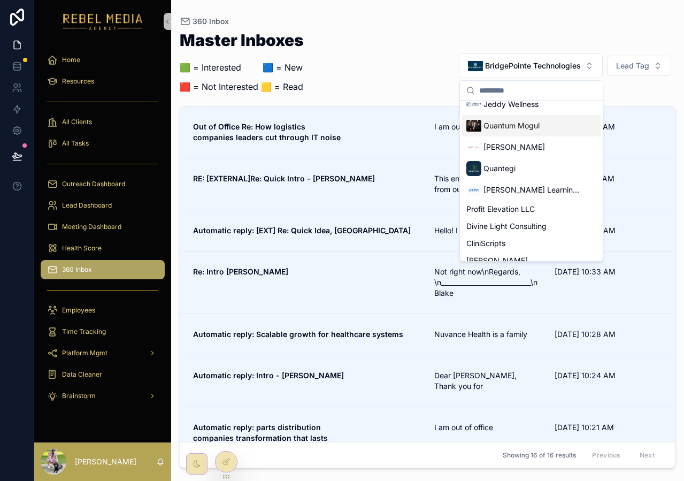
click at [410, 70] on div "Master Inboxes 🟩 = Interested ‎ ‎ ‎ ‎ ‎ ‎‎ ‎ 🟦 = New 🟥 = Not Interested 🟨 = Rea…" at bounding box center [428, 65] width 496 height 67
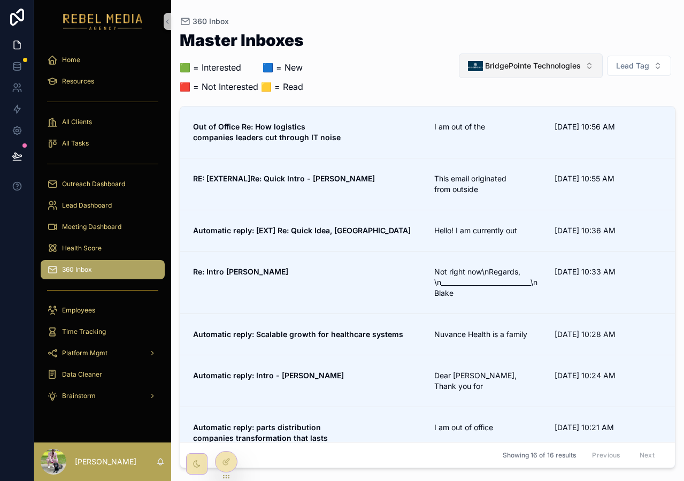
click at [537, 77] on button "BridgePointe Technologies" at bounding box center [531, 65] width 144 height 25
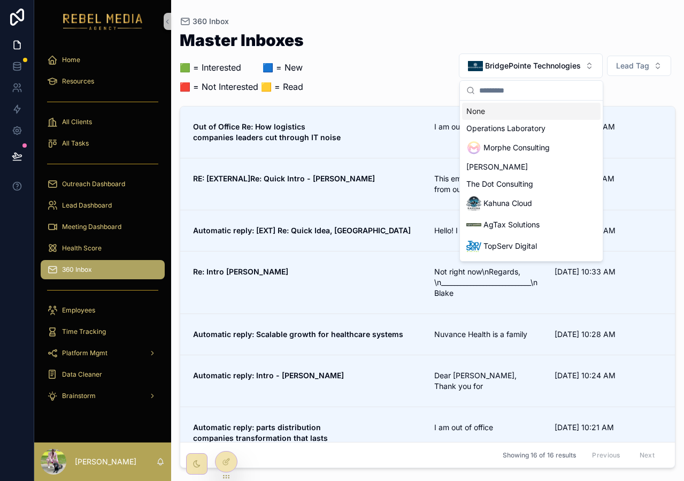
click at [510, 113] on div "None" at bounding box center [531, 111] width 139 height 17
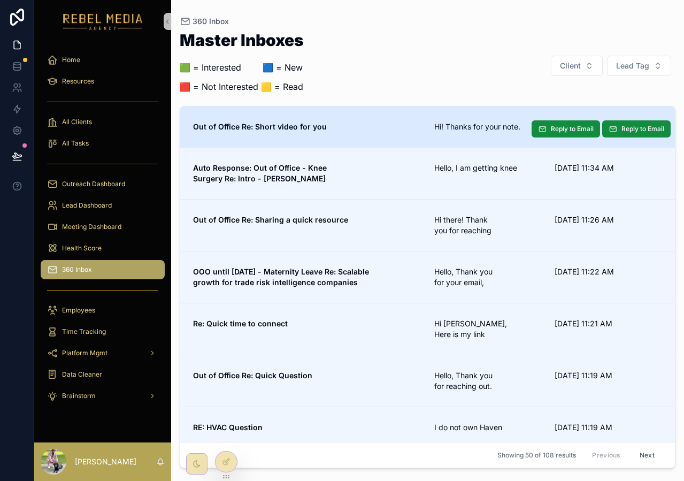
click at [284, 115] on link "Out of Office Re: Short video for you Hi! Thanks for your note. 10/3/2025 11:40…" at bounding box center [427, 126] width 495 height 41
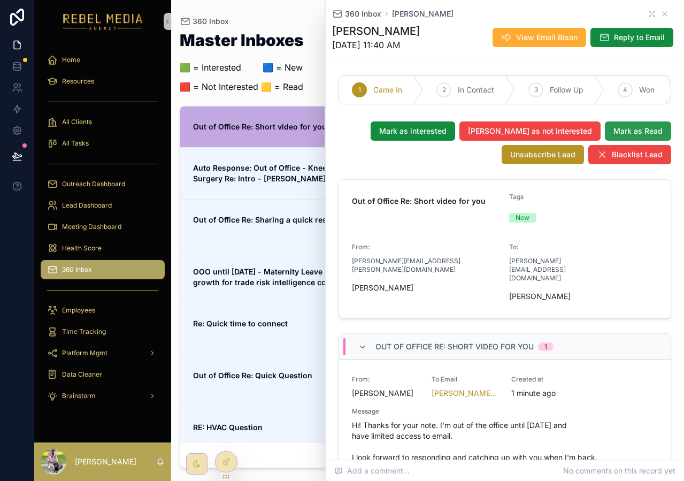
click at [613, 134] on span "Mark as Read" at bounding box center [637, 131] width 49 height 11
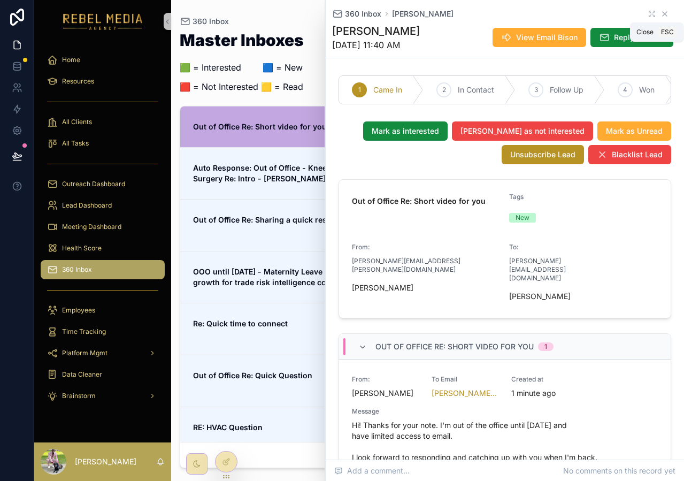
click at [660, 11] on icon "scrollable content" at bounding box center [664, 14] width 9 height 9
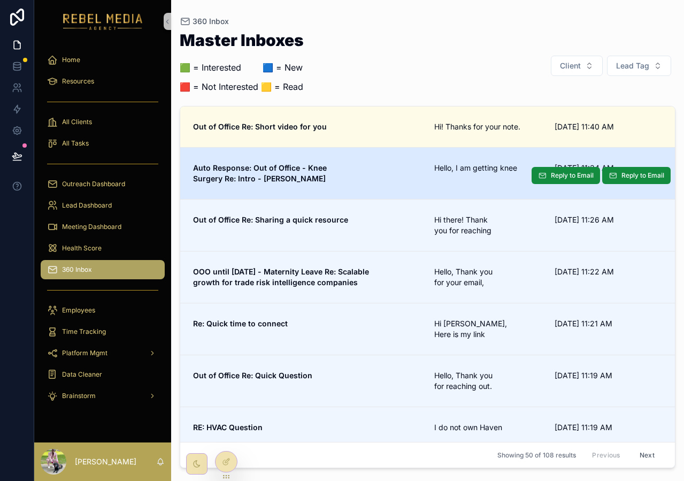
click at [329, 167] on strong "Auto Response: Out of Office - Knee Surgery Re: Intro - Ross" at bounding box center [261, 173] width 136 height 20
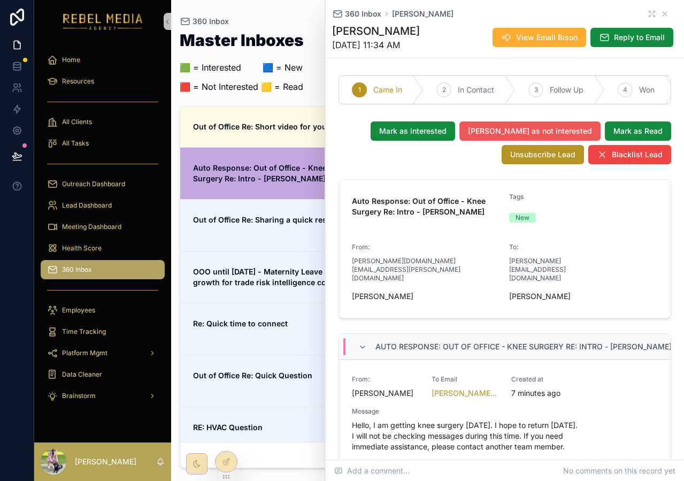
click at [528, 136] on span "Mark as not interested" at bounding box center [530, 131] width 124 height 11
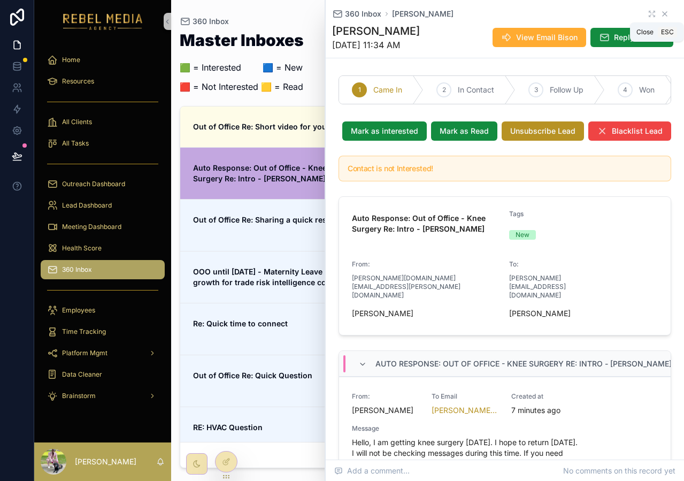
click at [660, 10] on icon "scrollable content" at bounding box center [664, 14] width 9 height 9
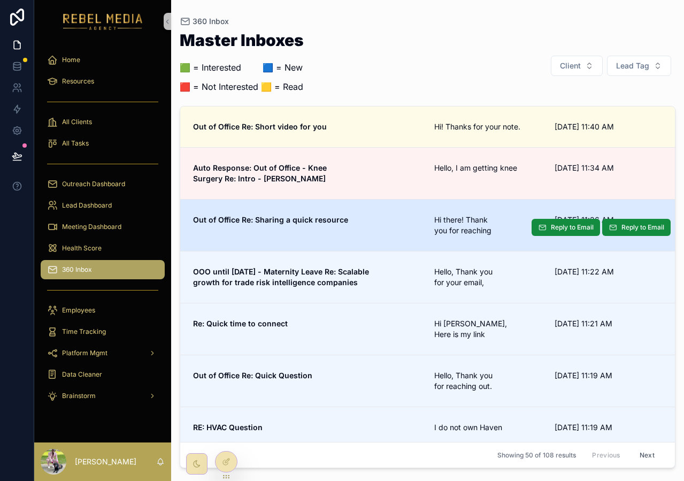
click at [308, 229] on link "Out of Office Re: Sharing a quick resource Hi there! Thank you for reaching 10/…" at bounding box center [427, 225] width 495 height 52
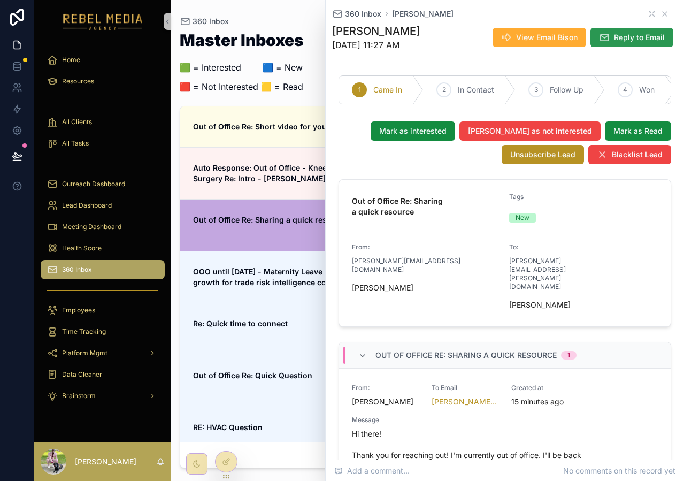
click at [614, 36] on span "Reply to Email" at bounding box center [639, 37] width 51 height 11
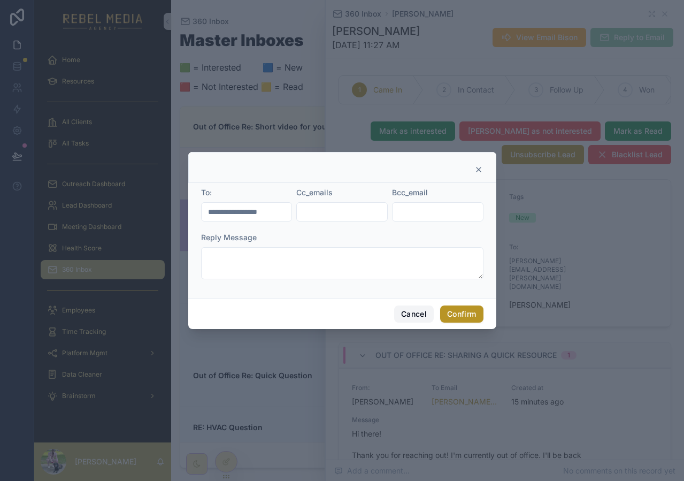
click at [417, 321] on button "Cancel" at bounding box center [414, 313] width 40 height 17
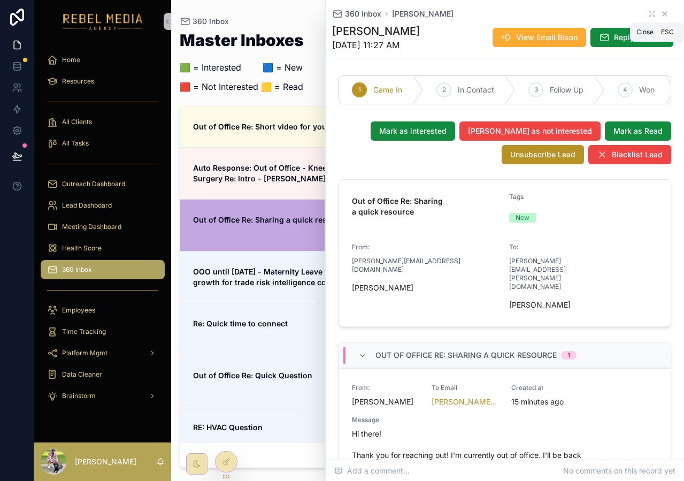
click at [660, 12] on icon "scrollable content" at bounding box center [664, 14] width 9 height 9
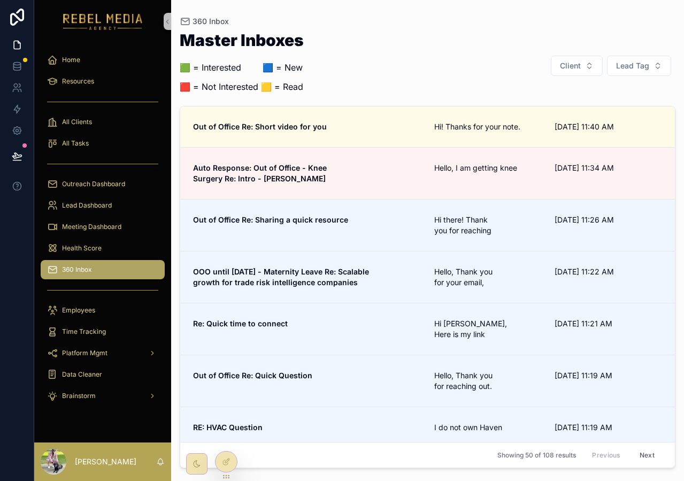
click at [159, 267] on link "360 Inbox" at bounding box center [103, 269] width 124 height 19
click at [134, 245] on div "Health Score" at bounding box center [102, 248] width 111 height 17
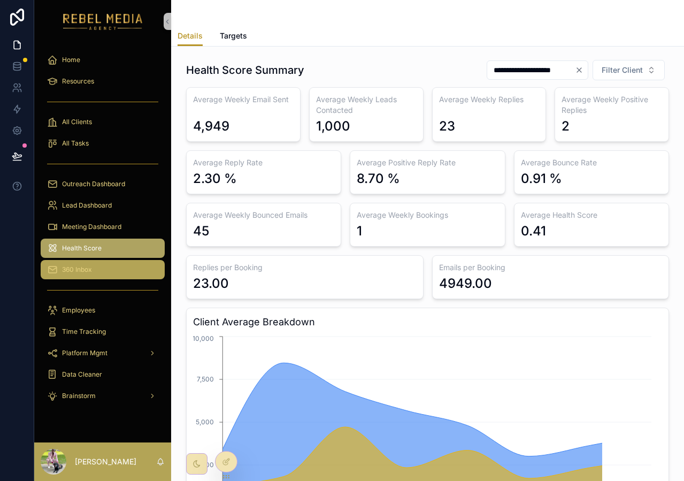
click at [142, 272] on div "360 Inbox" at bounding box center [102, 269] width 111 height 17
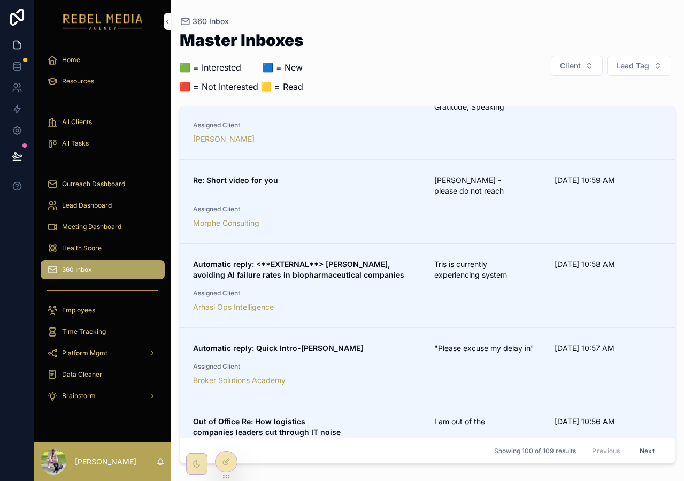
scroll to position [1159, 0]
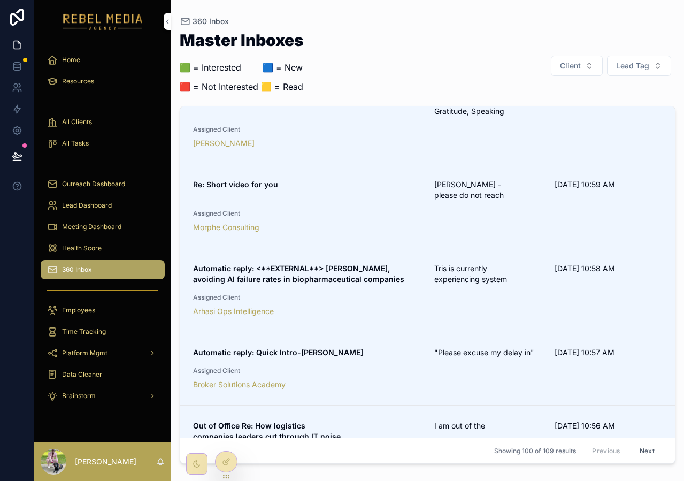
click at [401, 179] on div "Re: Short video for you John - please do not reach 10/3/2025 10:59 AM Assigned …" at bounding box center [427, 205] width 469 height 53
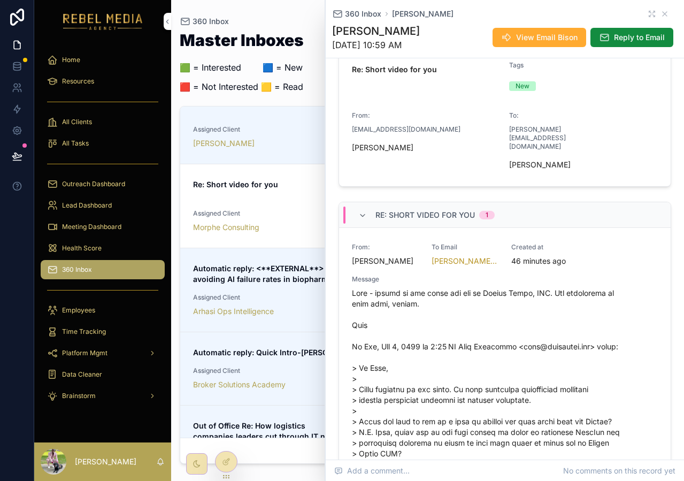
scroll to position [134, 0]
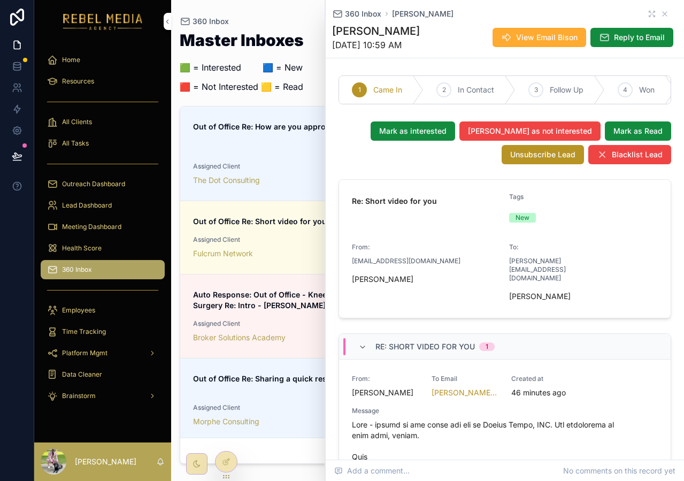
click at [660, 14] on icon "scrollable content" at bounding box center [664, 14] width 9 height 9
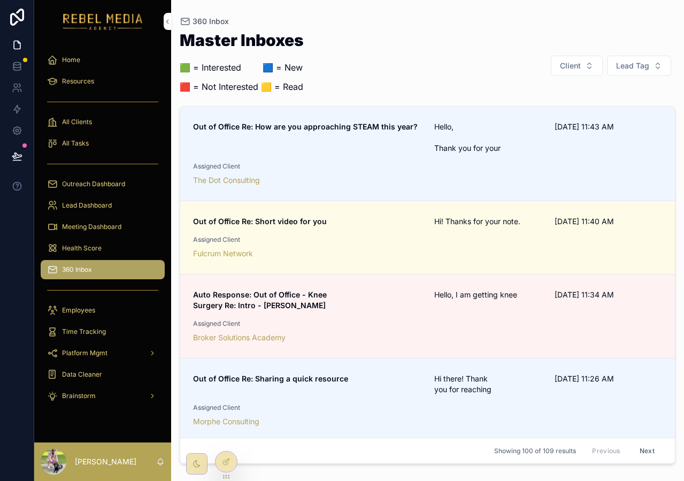
click at [634, 449] on button "Next" at bounding box center [647, 450] width 30 height 17
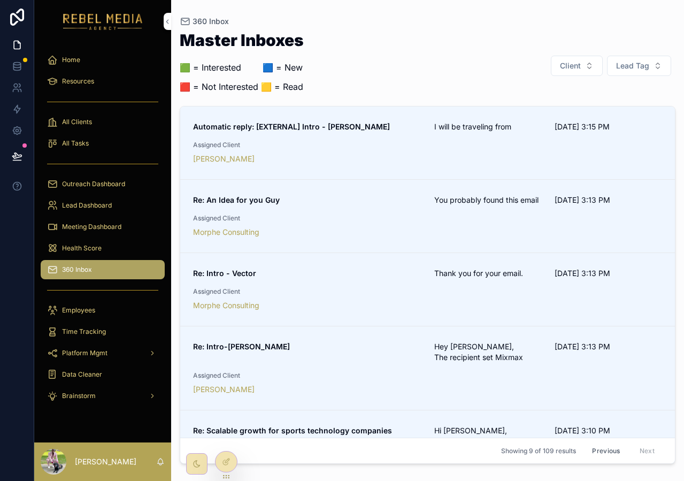
click at [520, 441] on div "Showing 9 of 109 results Previous Next" at bounding box center [427, 450] width 495 height 26
click at [604, 450] on button "Previous" at bounding box center [606, 450] width 43 height 17
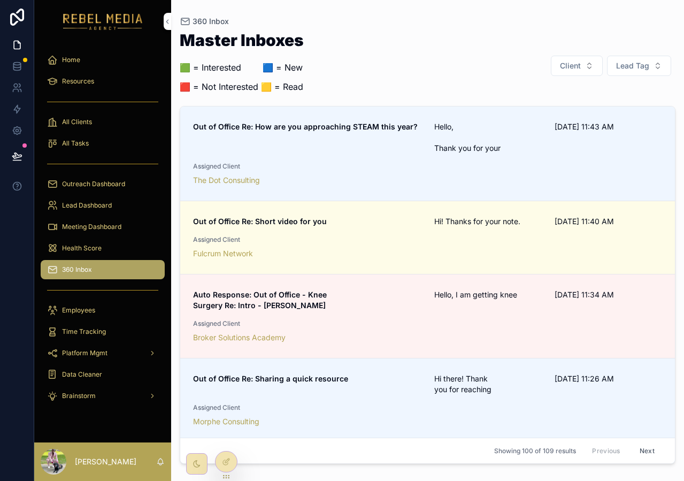
click at [625, 68] on span "Lead Tag" at bounding box center [632, 65] width 33 height 11
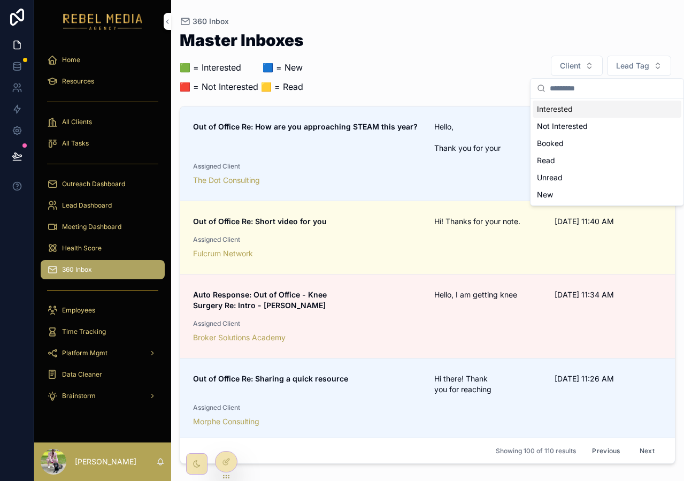
click at [603, 105] on div "Interested" at bounding box center [607, 109] width 149 height 17
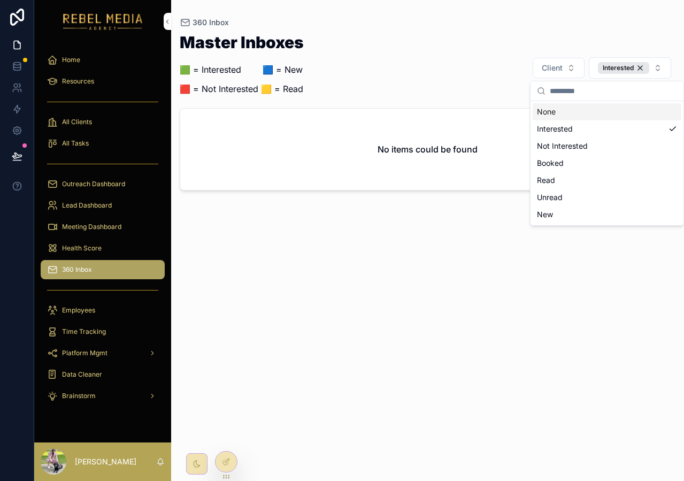
click at [494, 55] on div "Master Inboxes 🟩 = Interested ‎ ‎ ‎ ‎ ‎ ‎‎ ‎ 🟦 = New 🟥 = Not Interested 🟨 = Rea…" at bounding box center [428, 67] width 496 height 67
click at [101, 231] on div "Meeting Dashboard" at bounding box center [102, 226] width 111 height 17
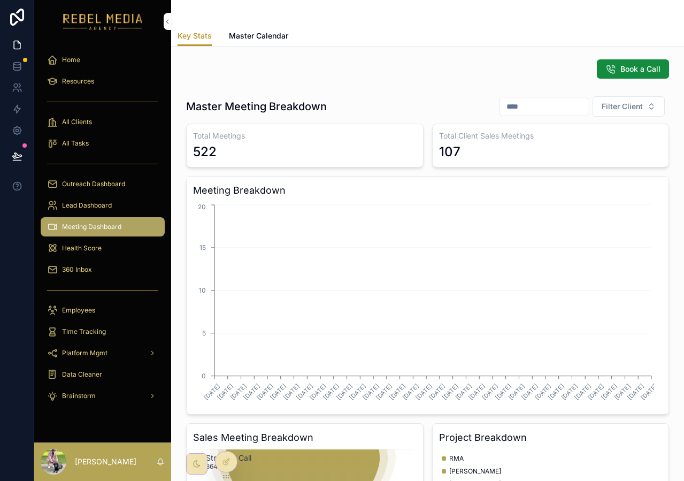
click at [103, 249] on div "Health Score" at bounding box center [102, 248] width 111 height 17
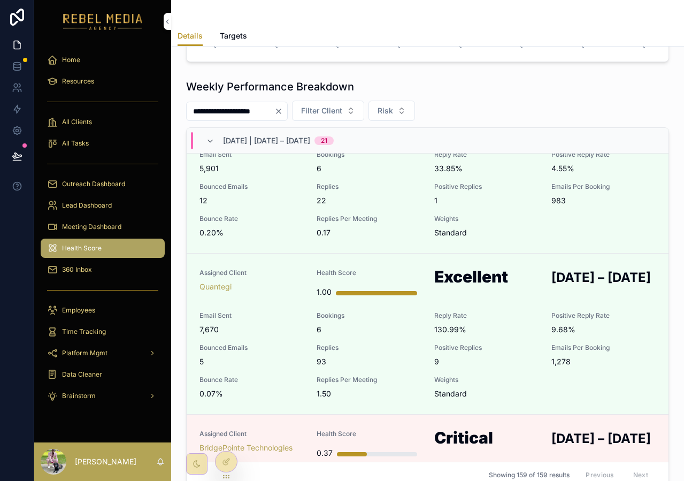
scroll to position [222, 0]
click at [265, 291] on div "Quantegi" at bounding box center [251, 286] width 104 height 11
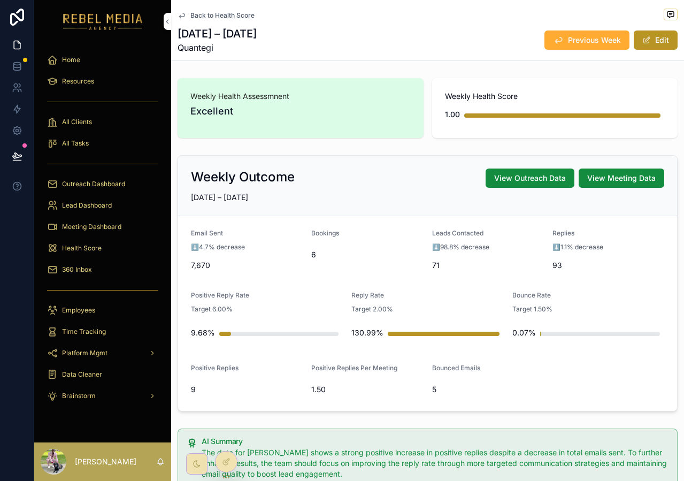
click at [556, 45] on button "Previous Week" at bounding box center [586, 39] width 85 height 19
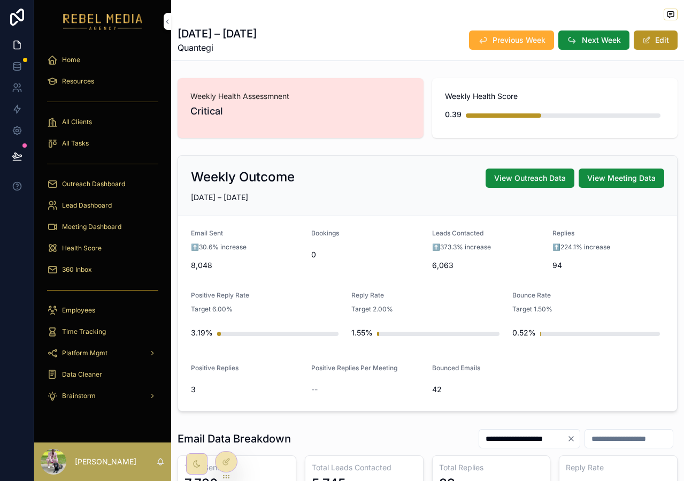
click at [601, 45] on button "Next Week" at bounding box center [593, 39] width 71 height 19
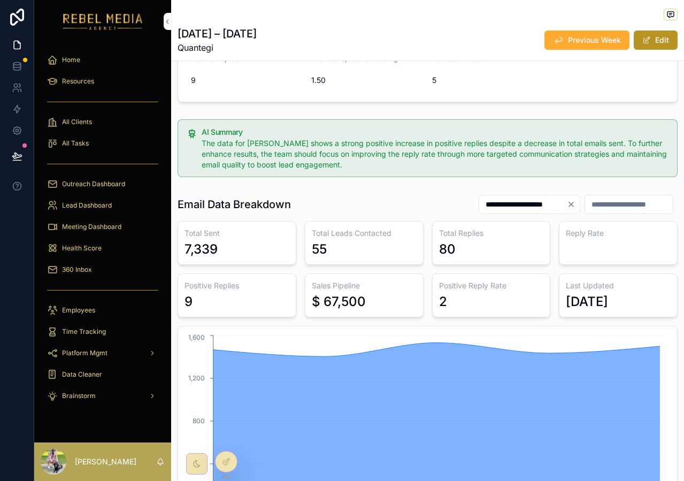
scroll to position [312, 0]
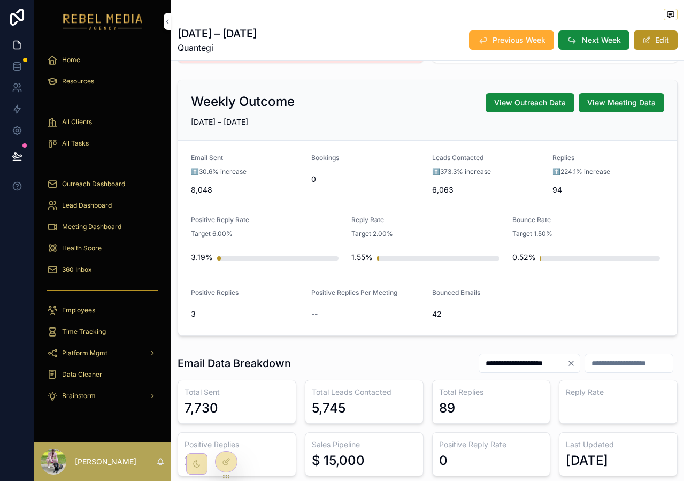
scroll to position [78, 0]
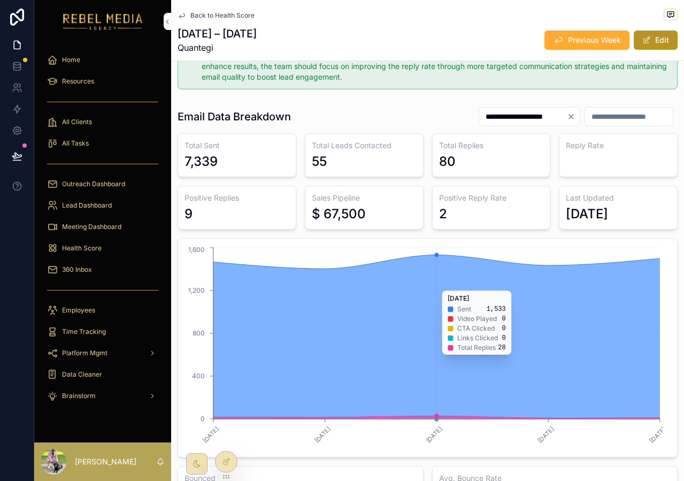
scroll to position [357, 0]
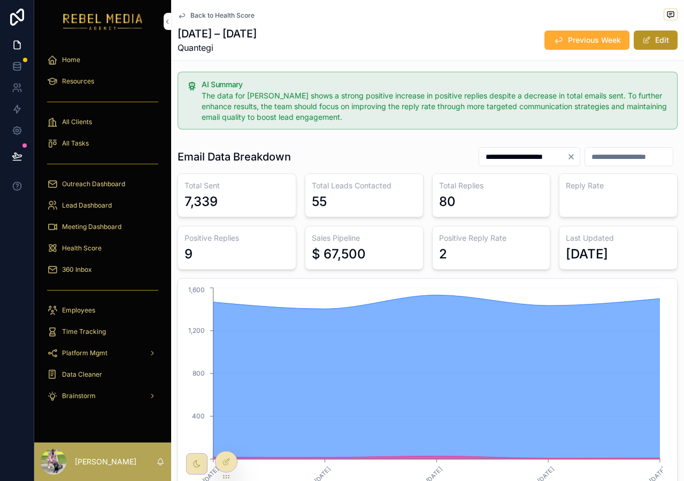
click at [202, 12] on span "Back to Health Score" at bounding box center [222, 15] width 64 height 9
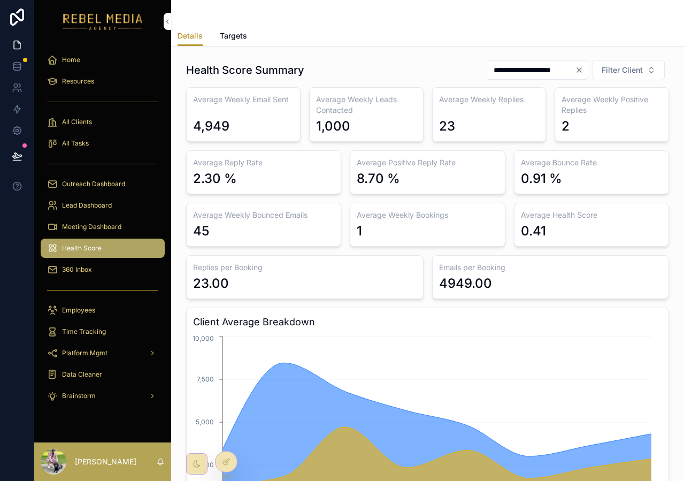
click at [236, 29] on link "Targets" at bounding box center [233, 36] width 27 height 21
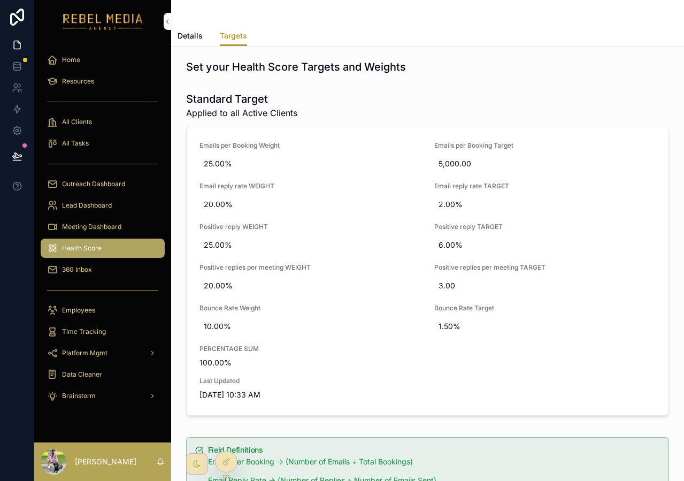
click at [452, 141] on span "Emails per Booking Target" at bounding box center [545, 145] width 222 height 9
click at [434, 189] on span "Email reply rate TARGET" at bounding box center [545, 186] width 222 height 9
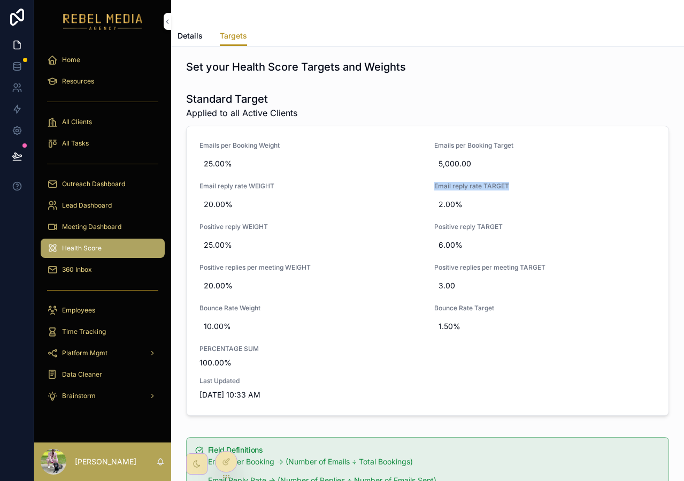
click at [434, 189] on span "Email reply rate TARGET" at bounding box center [545, 186] width 222 height 9
click at [434, 225] on span "Positive reply TARGET" at bounding box center [545, 226] width 222 height 9
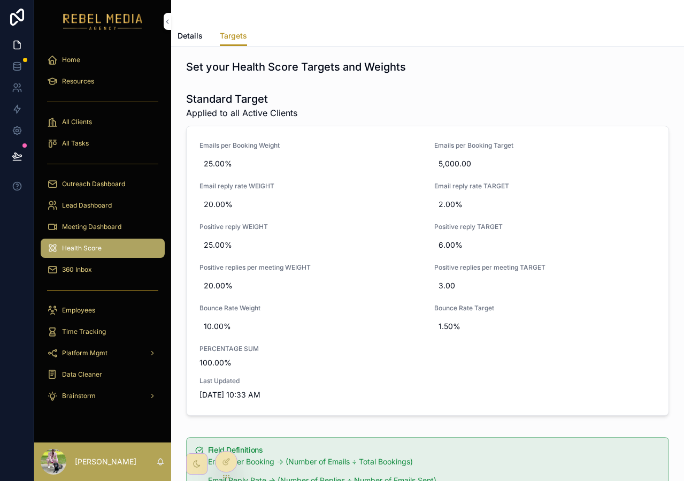
click at [434, 269] on span "Positive replies per meeting TARGET" at bounding box center [545, 267] width 222 height 9
click at [459, 309] on span "Bounce Rate Target" at bounding box center [545, 308] width 222 height 9
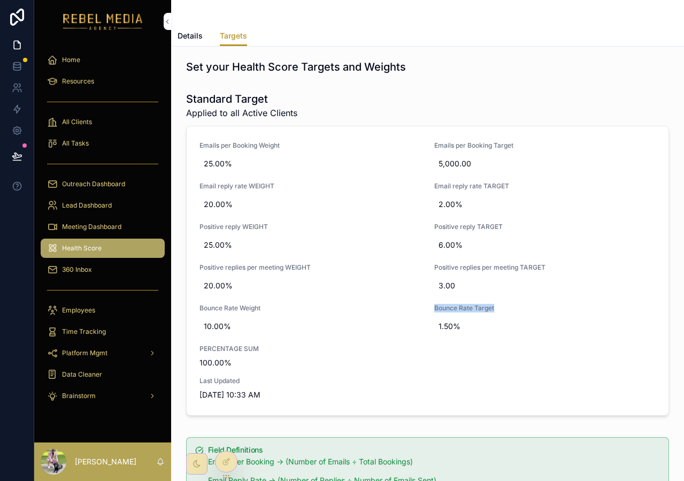
click at [459, 309] on span "Bounce Rate Target" at bounding box center [545, 308] width 222 height 9
click at [505, 359] on span "100.00%" at bounding box center [427, 362] width 456 height 11
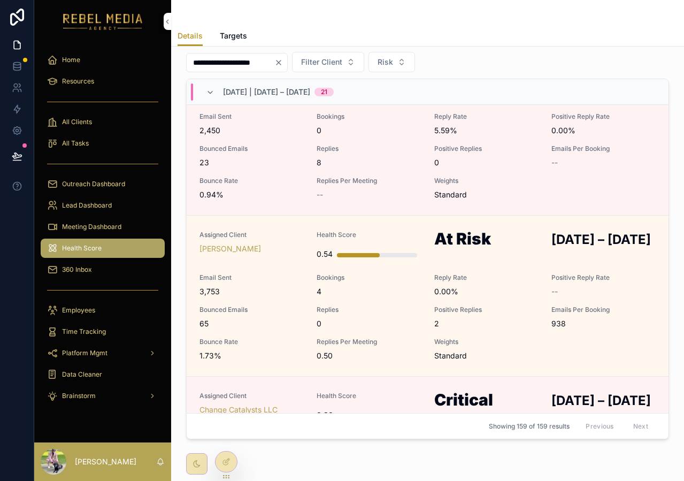
scroll to position [1663, 0]
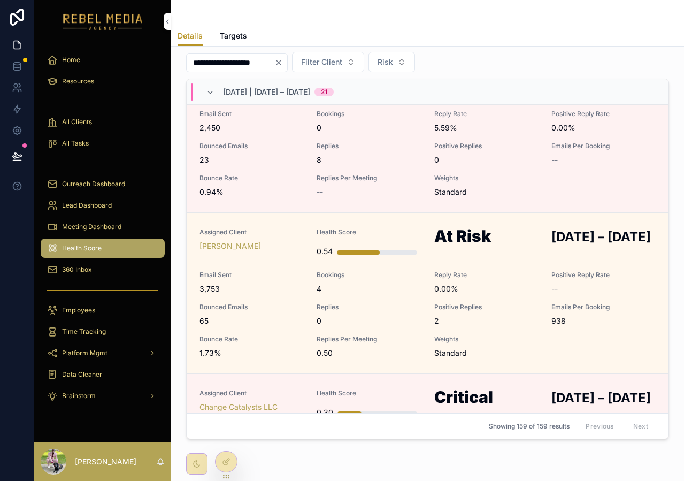
click at [276, 262] on div "Assigned Client Melanie Deziel" at bounding box center [251, 245] width 104 height 34
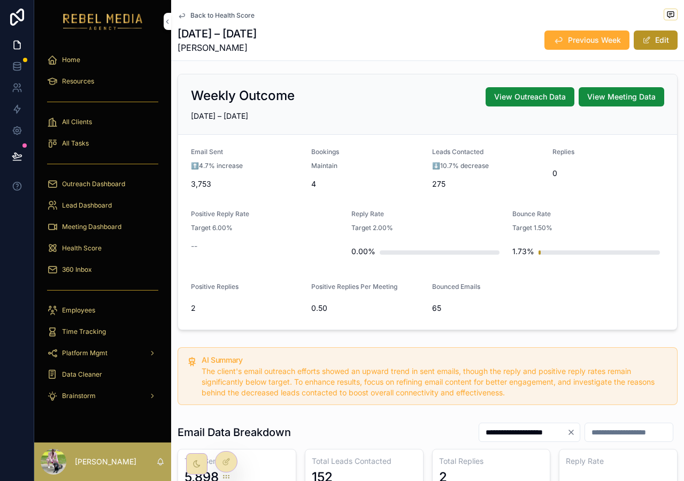
scroll to position [71, 0]
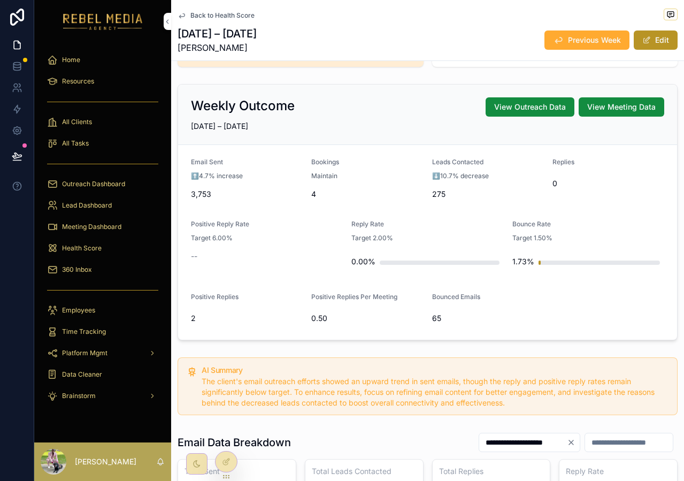
click at [527, 107] on span "View Outreach Data" at bounding box center [530, 107] width 72 height 11
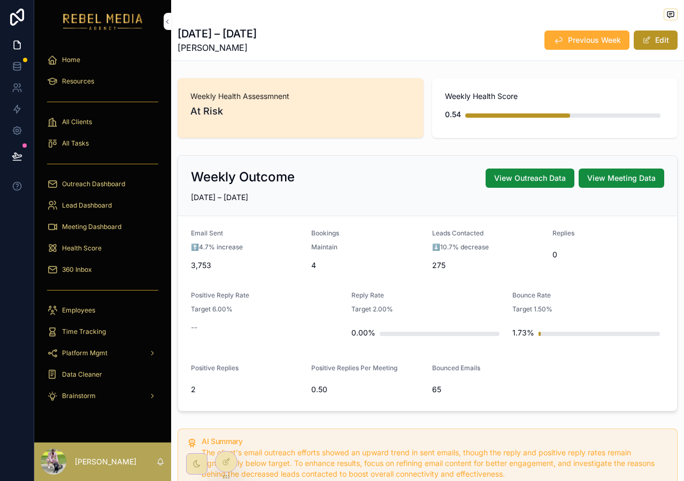
click at [93, 212] on div "Lead Dashboard" at bounding box center [102, 205] width 111 height 17
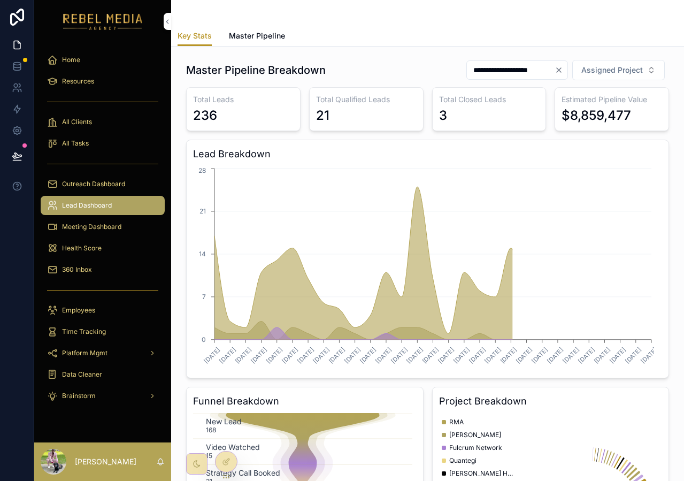
click at [258, 43] on link "Master Pipeline" at bounding box center [257, 36] width 56 height 21
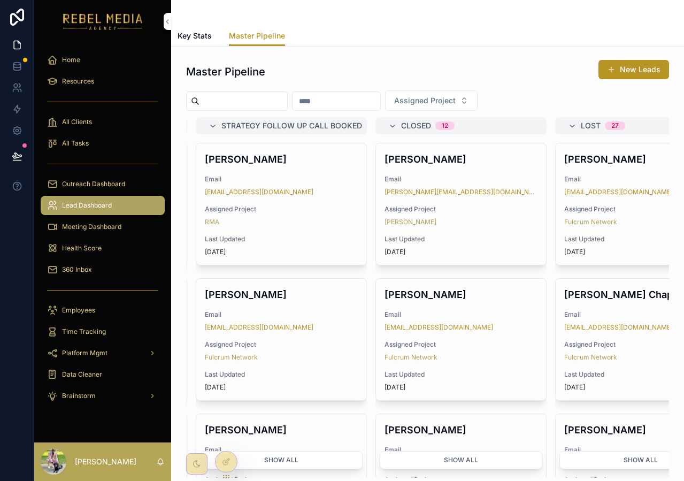
scroll to position [0, 887]
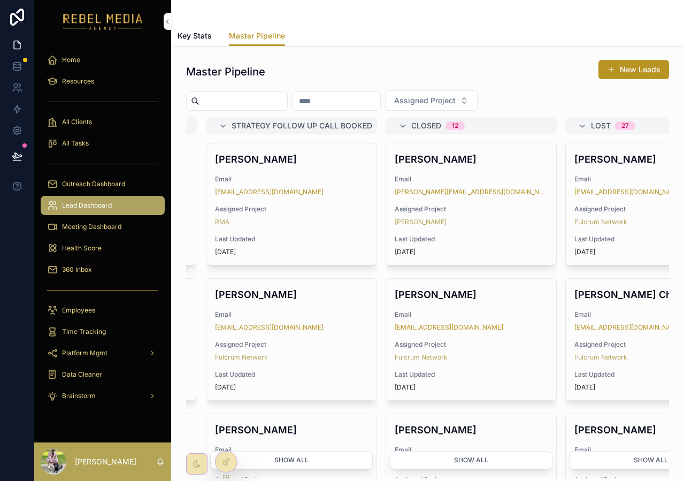
click at [519, 210] on span "Assigned Project" at bounding box center [471, 209] width 153 height 9
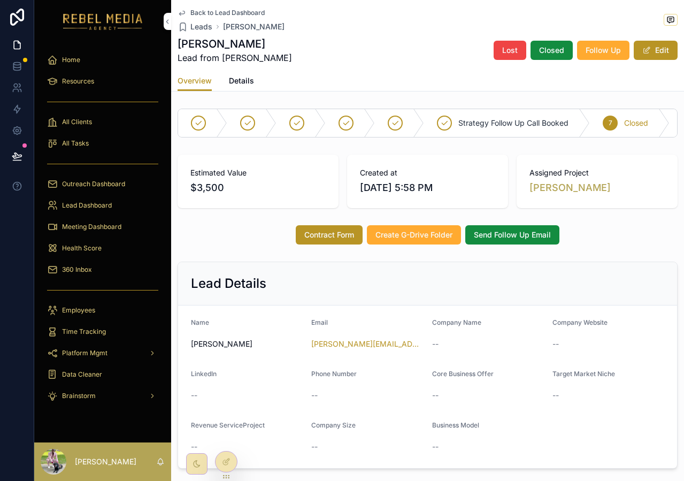
click at [232, 73] on link "Details" at bounding box center [241, 81] width 25 height 21
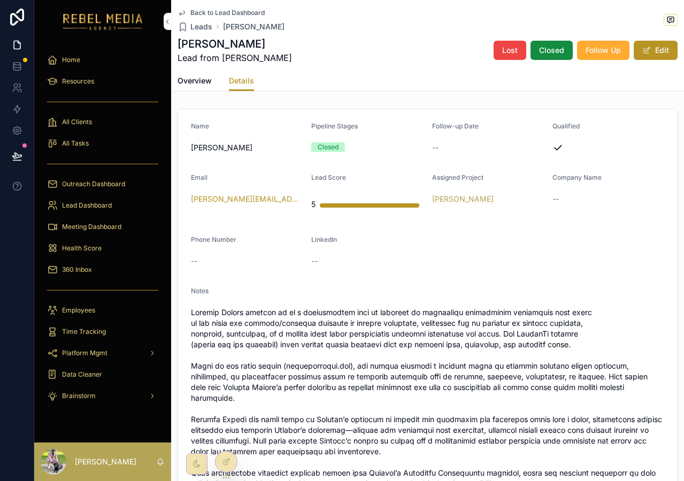
scroll to position [97, 0]
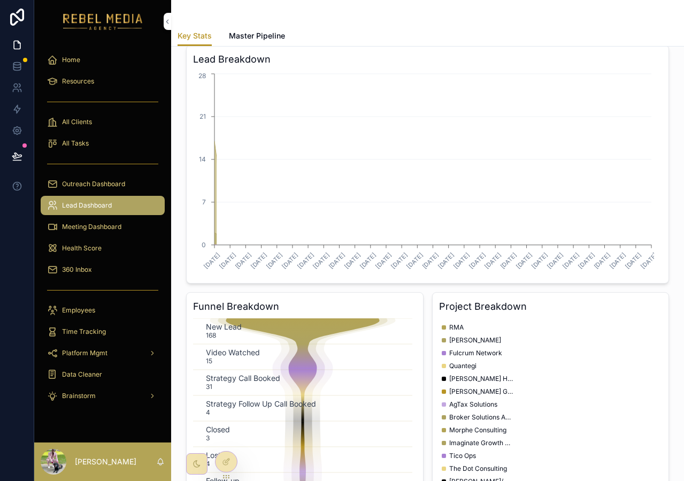
scroll to position [97, 0]
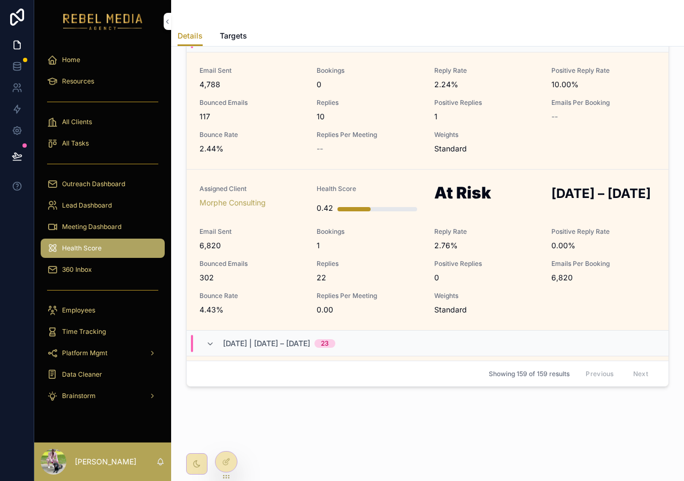
scroll to position [3137, 0]
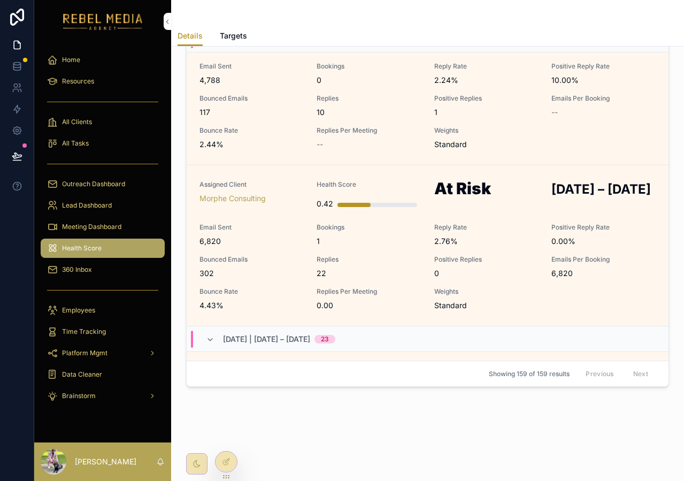
click at [493, 271] on div "Assigned Client Morphe Consulting Health Score 0.42 At Risk [DATE] – [DATE] Ema…" at bounding box center [427, 245] width 456 height 130
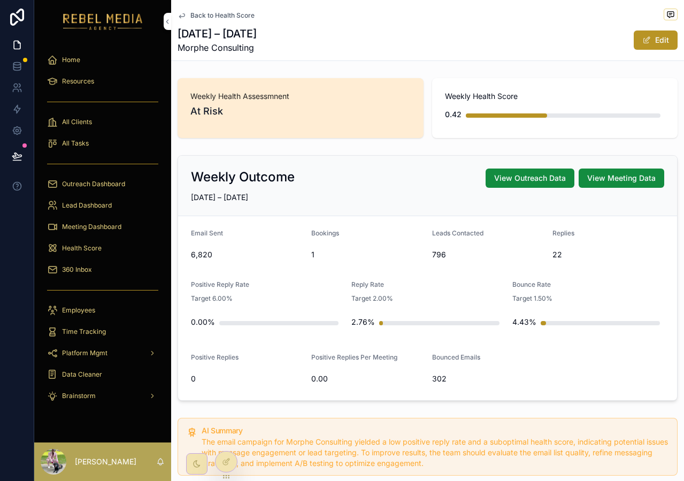
click at [374, 30] on div "[DATE] – [DATE] Morphe Consulting Edit" at bounding box center [428, 40] width 500 height 28
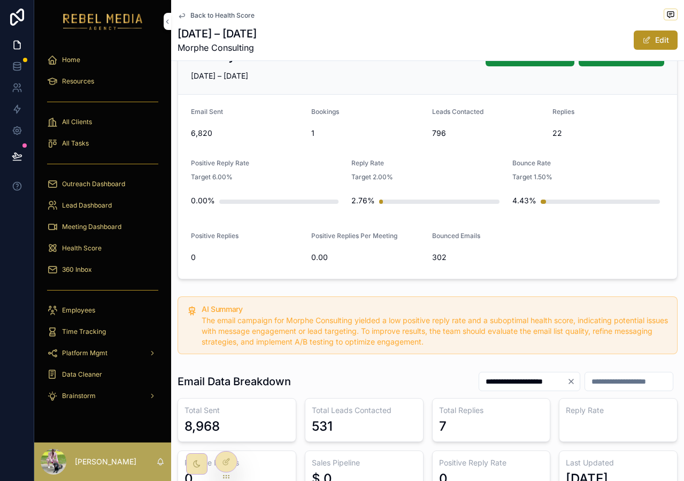
scroll to position [133, 0]
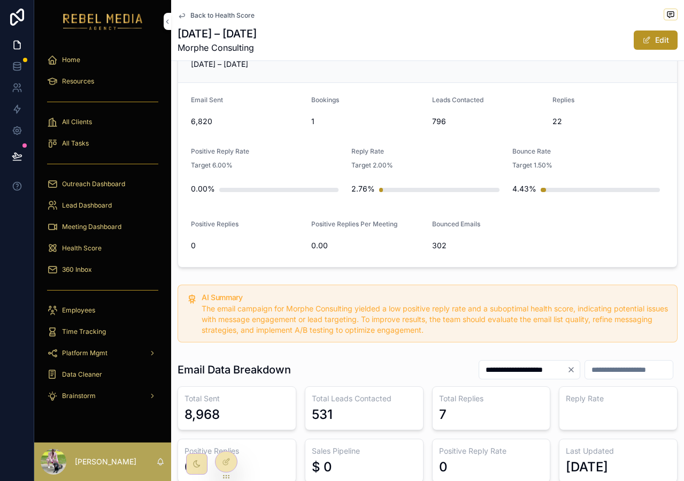
drag, startPoint x: 217, startPoint y: 196, endPoint x: 280, endPoint y: 210, distance: 64.1
click at [281, 202] on div "0.00%" at bounding box center [267, 189] width 152 height 28
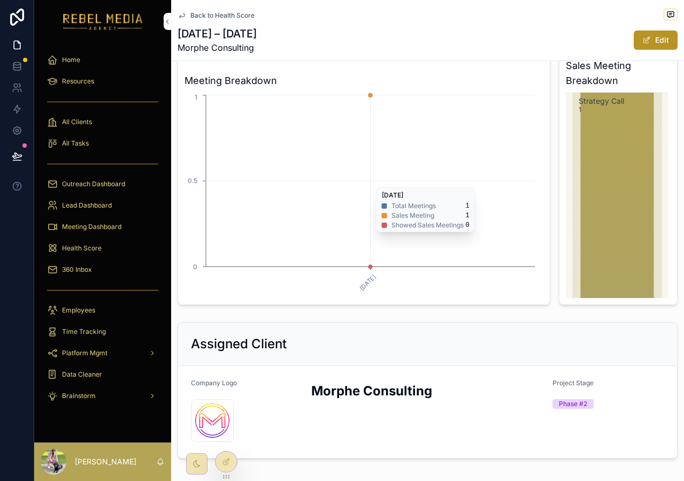
scroll to position [991, 0]
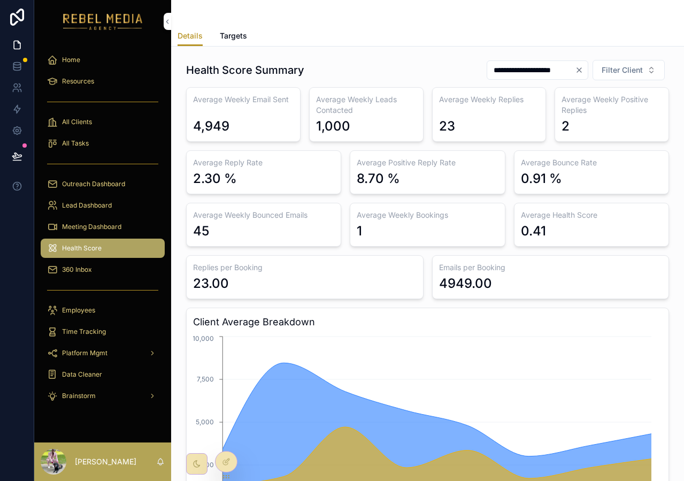
click at [110, 202] on span "Lead Dashboard" at bounding box center [87, 205] width 50 height 9
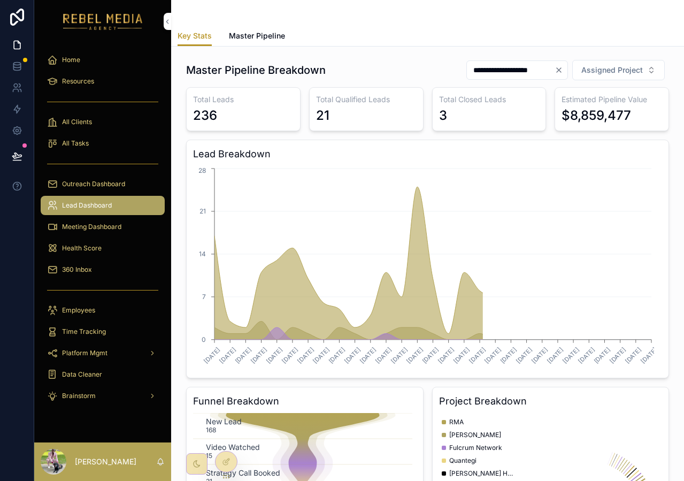
click at [91, 225] on span "Meeting Dashboard" at bounding box center [91, 226] width 59 height 9
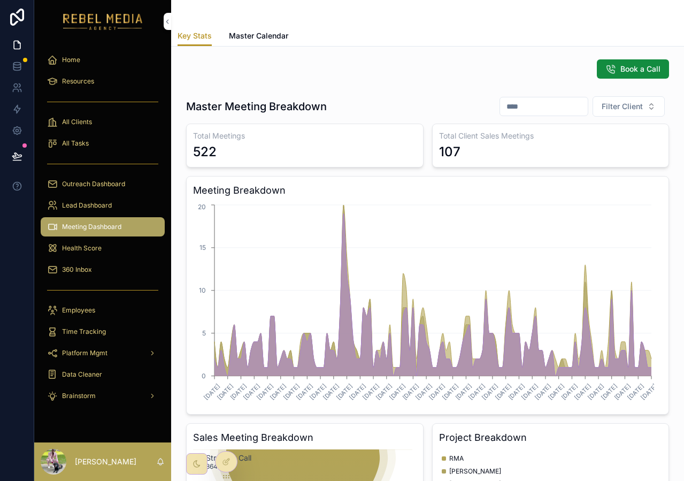
click at [93, 242] on div "Health Score" at bounding box center [102, 248] width 111 height 17
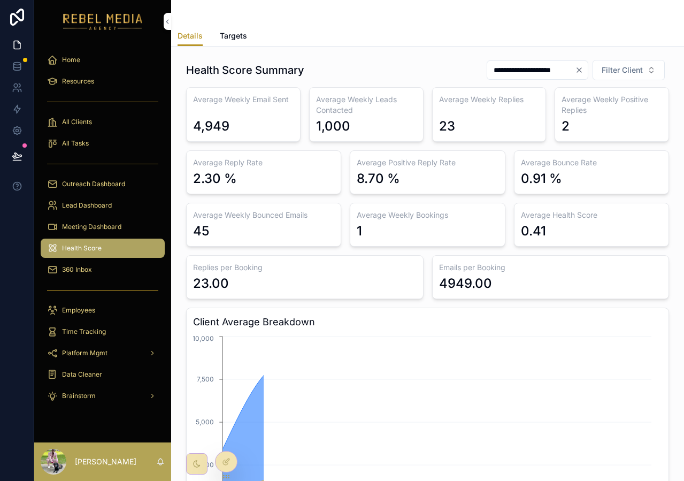
click at [57, 231] on icon "scrollable content" at bounding box center [52, 226] width 11 height 11
